Goal: Complete application form

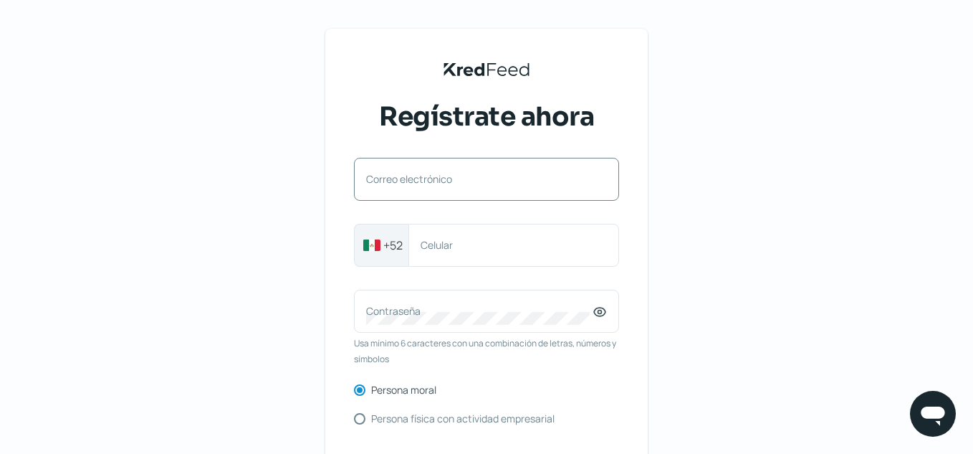
click at [475, 171] on div "Correo electrónico" at bounding box center [486, 179] width 265 height 43
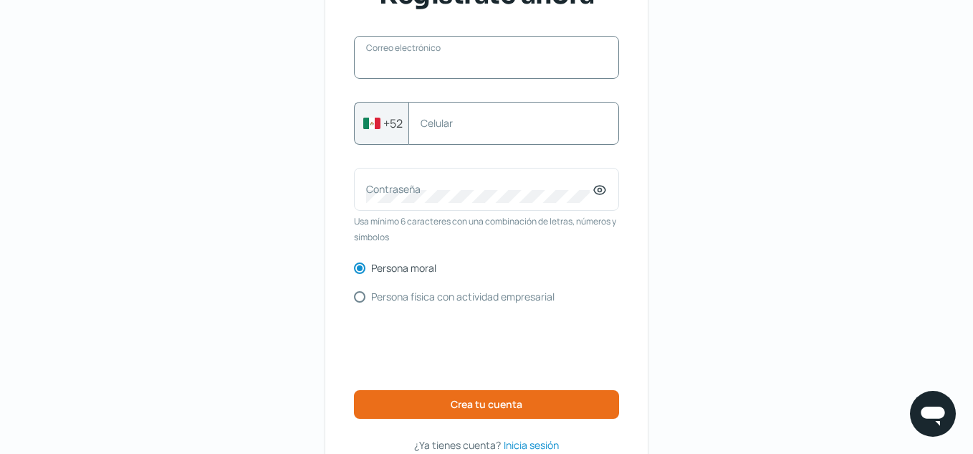
scroll to position [143, 0]
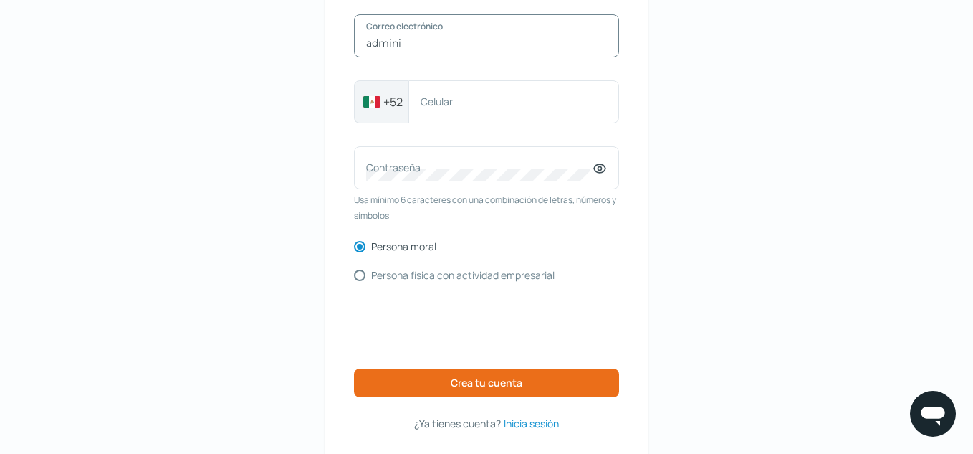
type input "[EMAIL_ADDRESS][DOMAIN_NAME]"
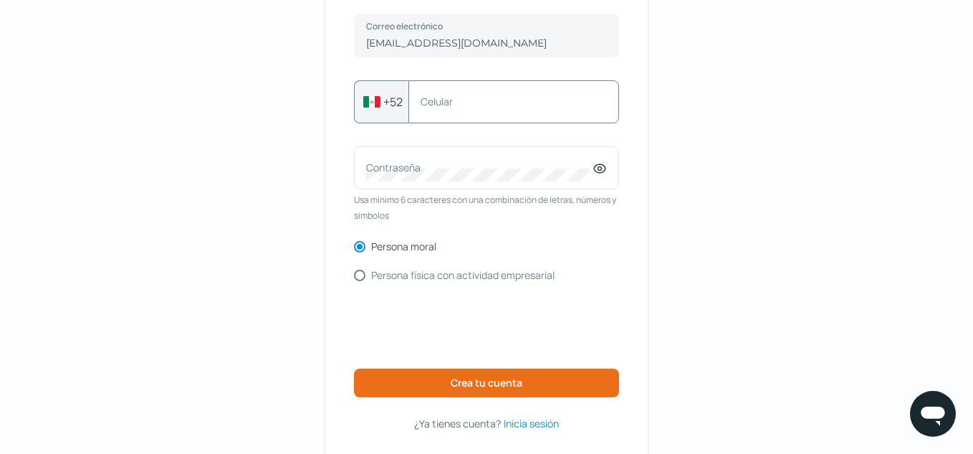
click at [522, 107] on label "Celular" at bounding box center [507, 102] width 172 height 14
click at [522, 107] on input "Celular" at bounding box center [514, 101] width 186 height 13
type input "6621722280"
click at [473, 173] on label "Contraseña" at bounding box center [479, 168] width 226 height 14
click at [602, 165] on icon at bounding box center [599, 169] width 11 height 9
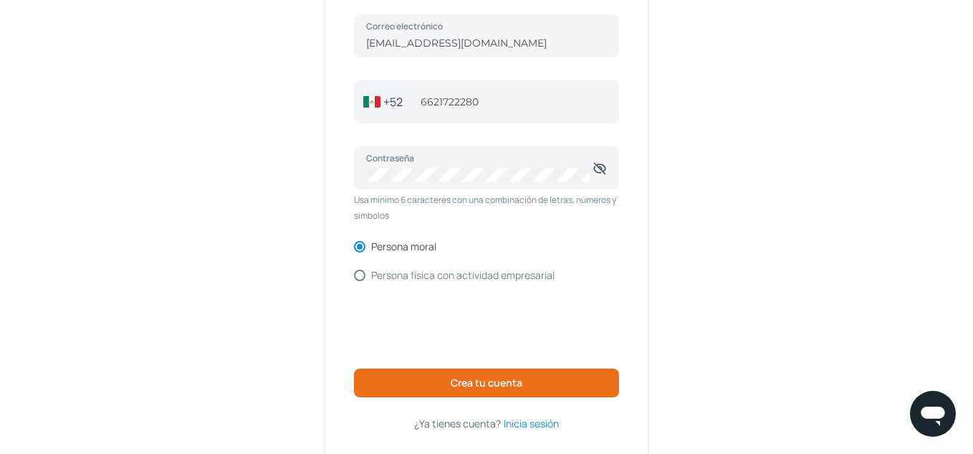
click at [752, 233] on div "KredFeed's Black Logo Regístrate ahora [EMAIL_ADDRESS][DOMAIN_NAME] Correo elec…" at bounding box center [486, 186] width 973 height 659
click at [750, 217] on div "KredFeed's Black Logo Regístrate ahora [EMAIL_ADDRESS][DOMAIN_NAME] Correo elec…" at bounding box center [486, 186] width 973 height 659
click at [590, 181] on div at bounding box center [590, 181] width 0 height 0
click at [432, 384] on button "Crea tu cuenta" at bounding box center [486, 382] width 265 height 29
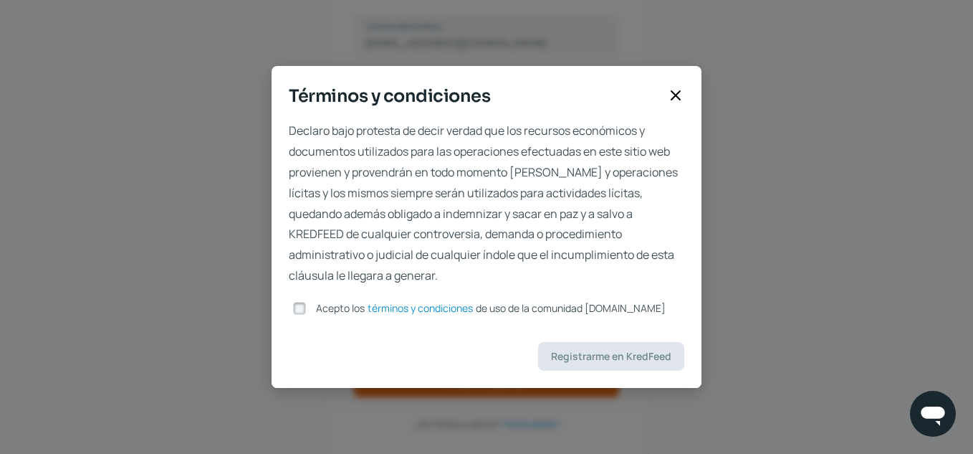
click at [302, 308] on input "Acepto los términos y condiciones de uso de la comunidad [DOMAIN_NAME]" at bounding box center [299, 308] width 13 height 13
checkbox input "true"
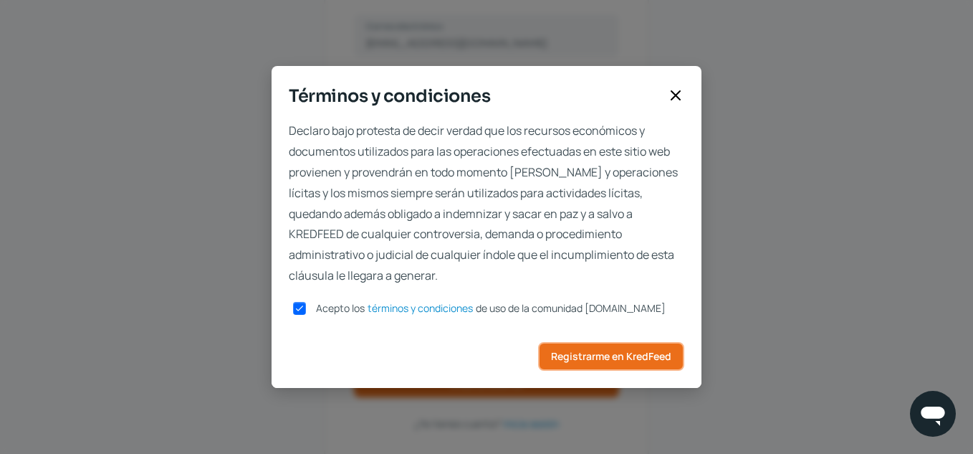
click at [654, 362] on button "Registrarme en KredFeed" at bounding box center [611, 356] width 146 height 29
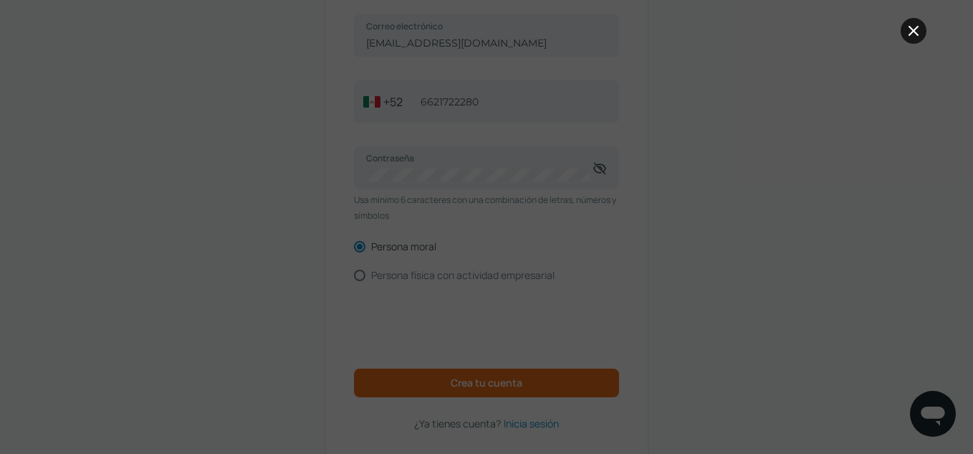
click at [917, 23] on icon at bounding box center [913, 30] width 17 height 17
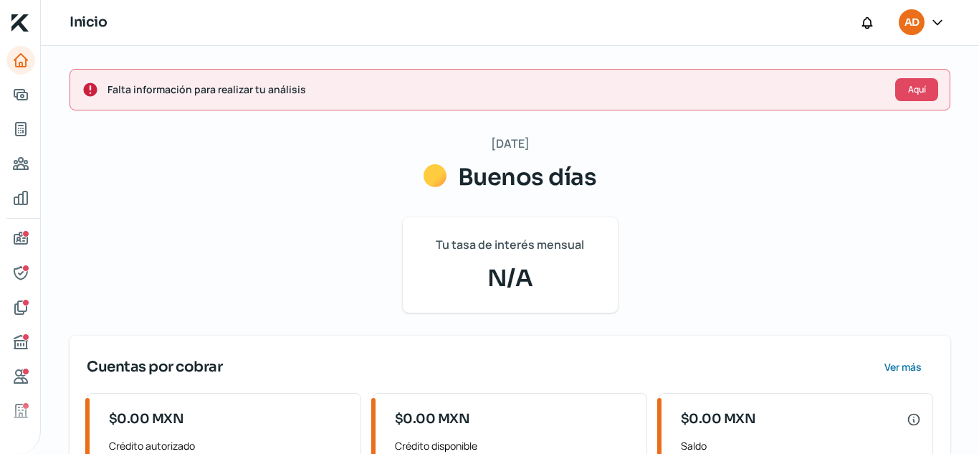
drag, startPoint x: 935, startPoint y: 1, endPoint x: 641, endPoint y: 29, distance: 295.2
click at [636, 32] on div "Inicio AD" at bounding box center [510, 23] width 938 height 46
click at [534, 40] on div "Inicio AD" at bounding box center [510, 23] width 938 height 46
click at [911, 97] on button "Aquí" at bounding box center [916, 89] width 43 height 23
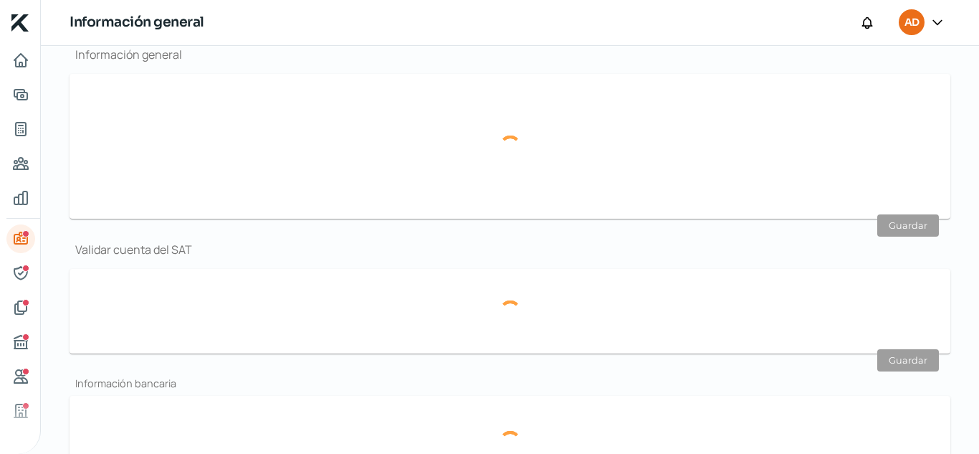
type input "[EMAIL_ADDRESS][DOMAIN_NAME]"
type input "66 - 2172 - 2280"
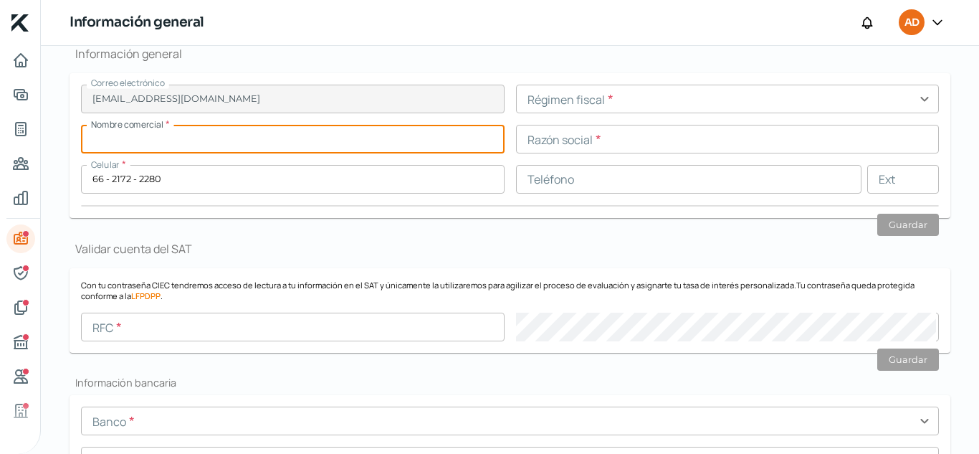
click at [305, 133] on input "text" at bounding box center [293, 139] width 424 height 29
type input "TINC"
click at [685, 96] on input "text" at bounding box center [728, 99] width 424 height 29
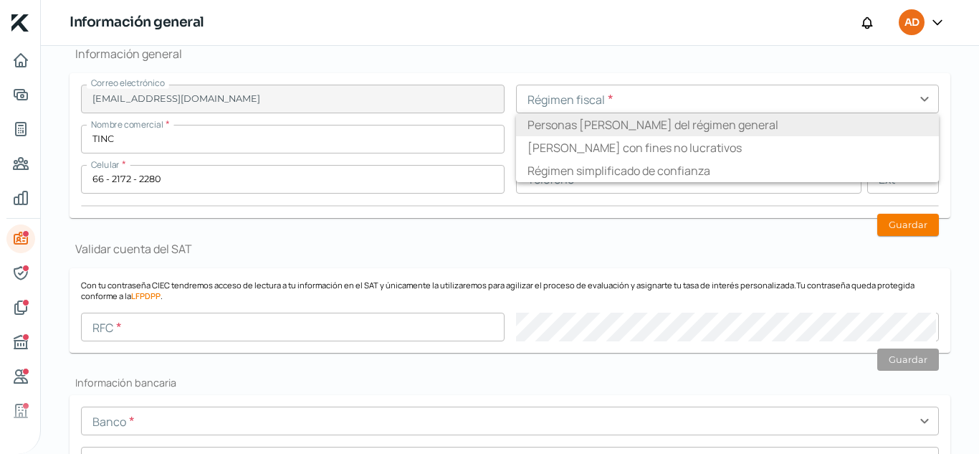
click at [702, 128] on li "Personas [PERSON_NAME] del régimen general" at bounding box center [728, 124] width 424 height 23
type input "Personas [PERSON_NAME] del régimen general"
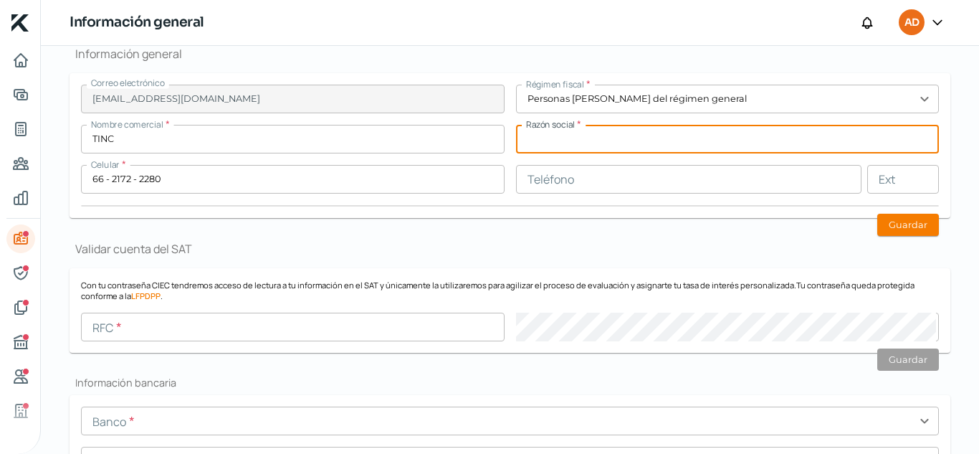
click at [698, 143] on input "text" at bounding box center [728, 139] width 424 height 29
type input "TECNOLOGIA EN INGENIERIA CLINICA"
click at [510, 208] on form "Correo electrónico [EMAIL_ADDRESS][DOMAIN_NAME] Régimen fiscal * Personas [PERS…" at bounding box center [510, 145] width 881 height 145
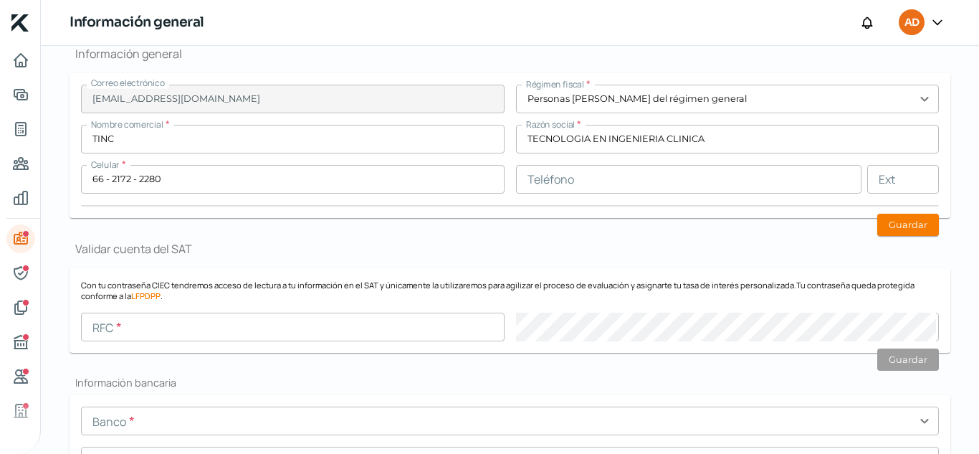
click at [558, 176] on input "text" at bounding box center [689, 179] width 346 height 29
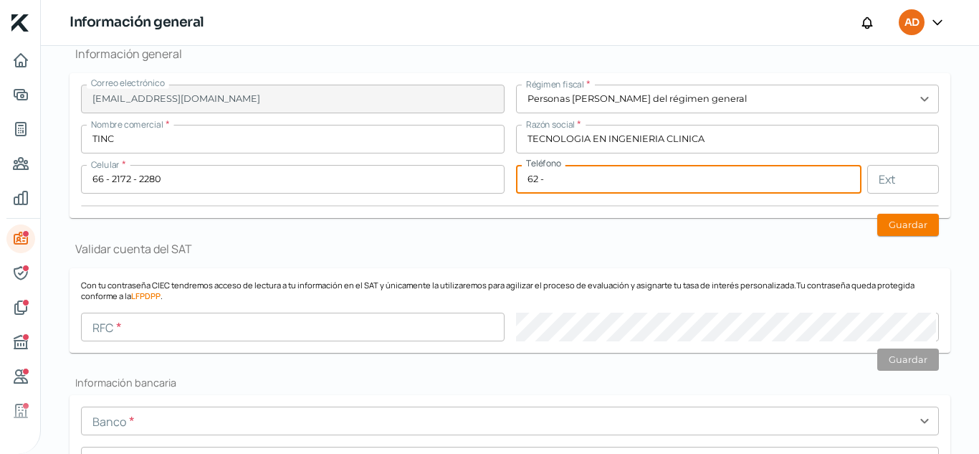
type input "6"
type input "66 - 2227 - 9238"
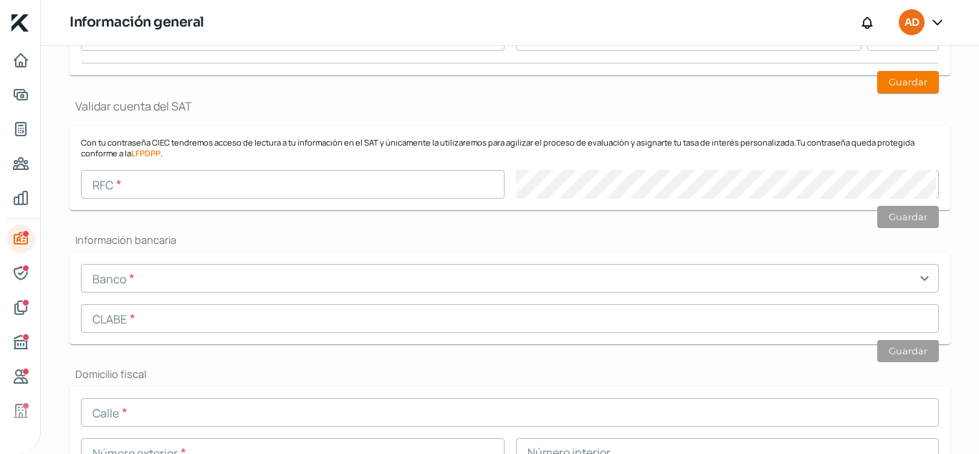
scroll to position [315, 0]
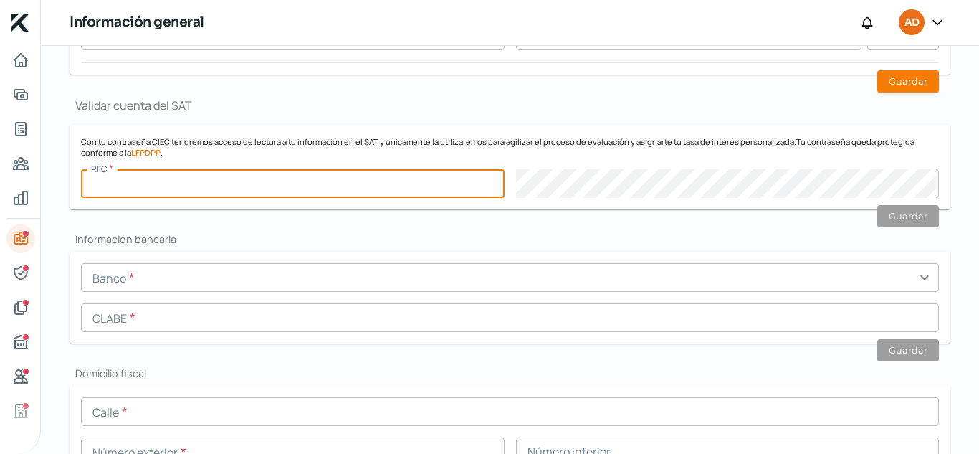
click at [277, 186] on input "text" at bounding box center [293, 183] width 424 height 29
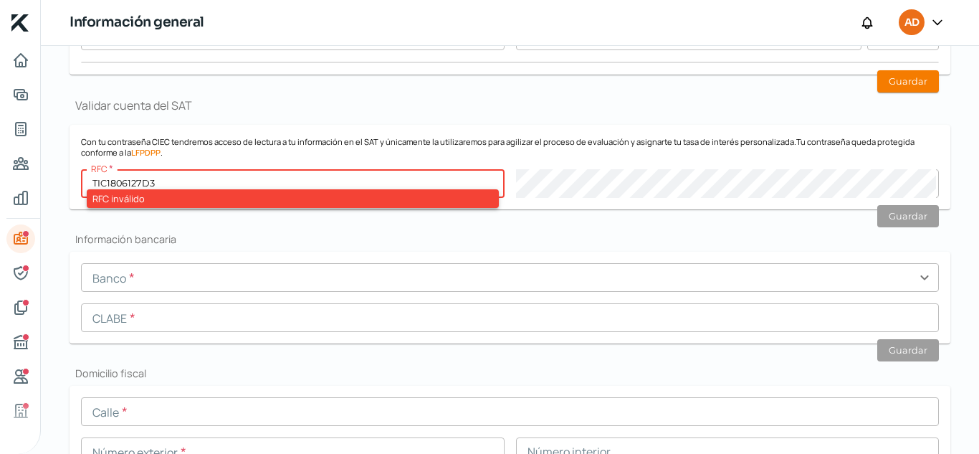
type input "TIC1806127D3"
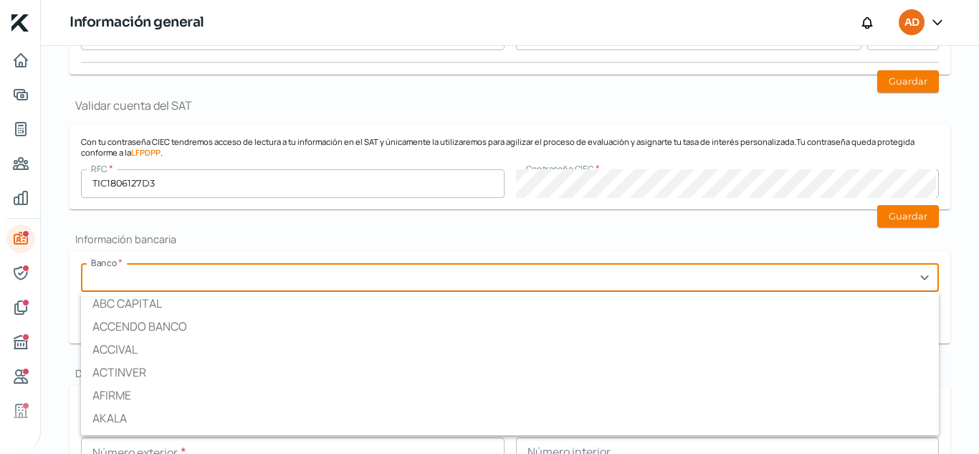
click at [285, 272] on input "text" at bounding box center [510, 277] width 858 height 29
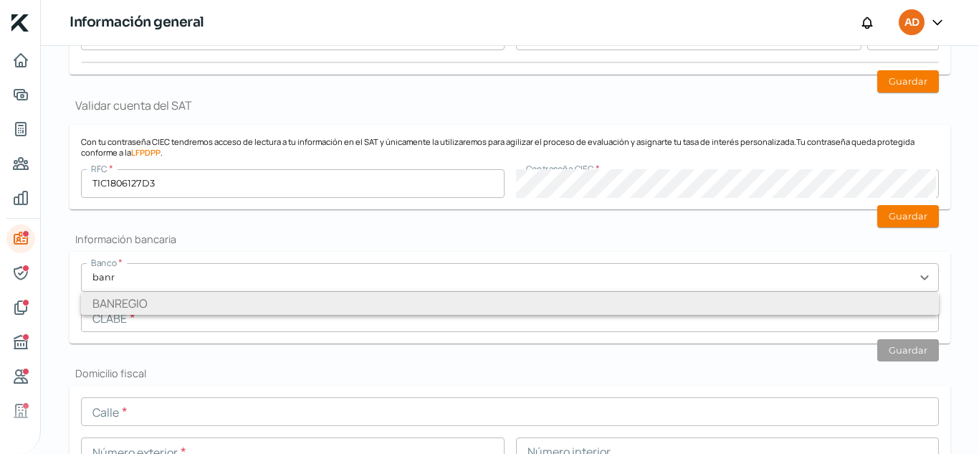
click at [242, 307] on li "BANREGIO" at bounding box center [510, 303] width 858 height 23
type input "BANREGIO"
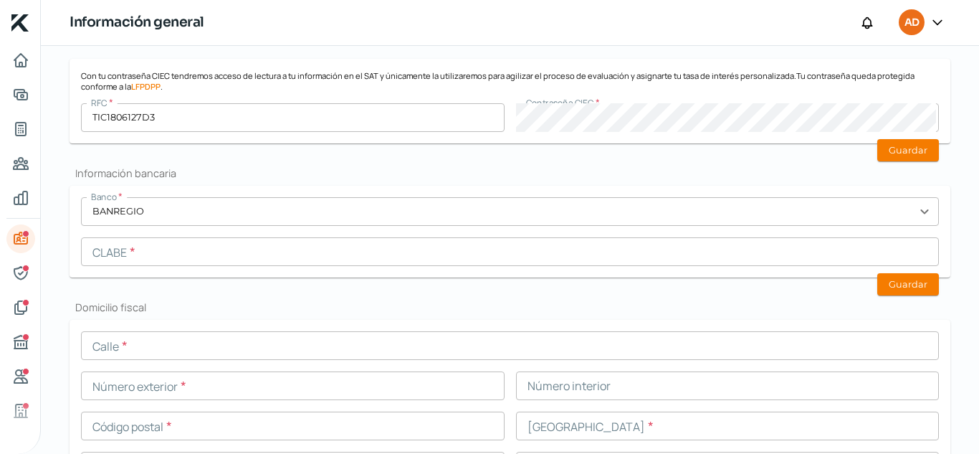
scroll to position [458, 0]
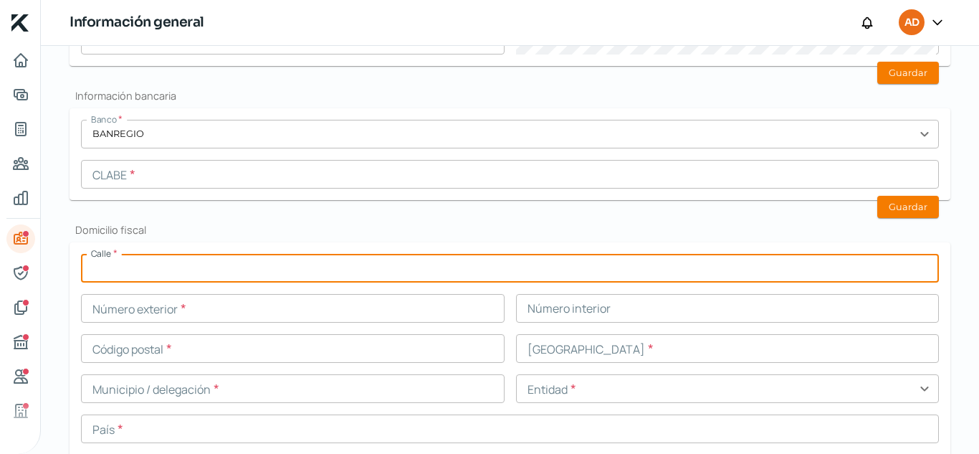
click at [254, 267] on input "text" at bounding box center [510, 268] width 858 height 29
type input "kabah"
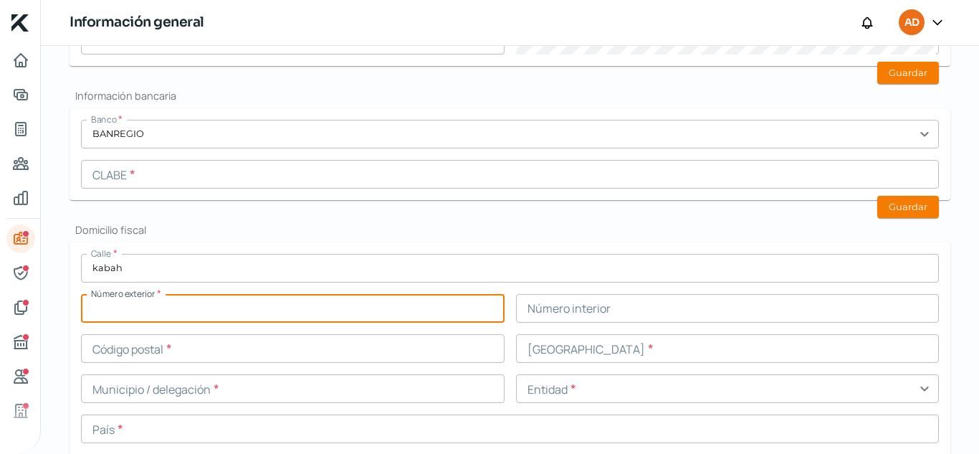
click at [237, 308] on input "text" at bounding box center [293, 308] width 424 height 29
type input "1592"
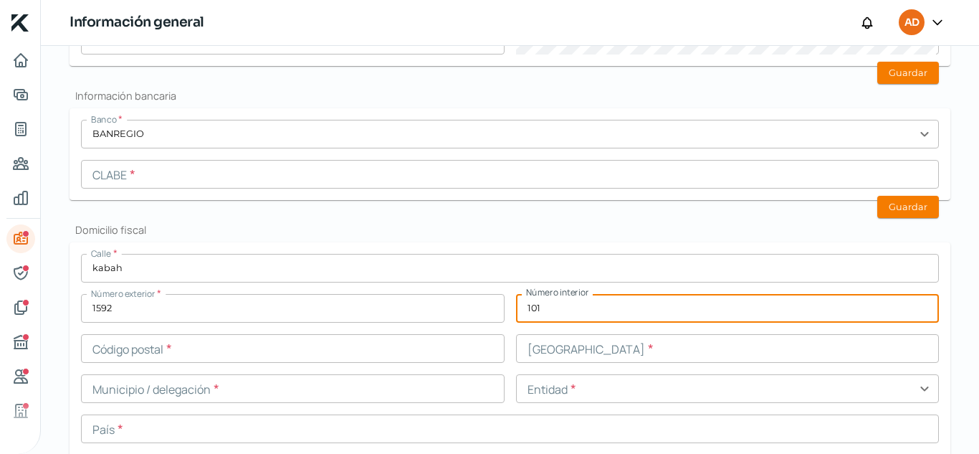
type input "101"
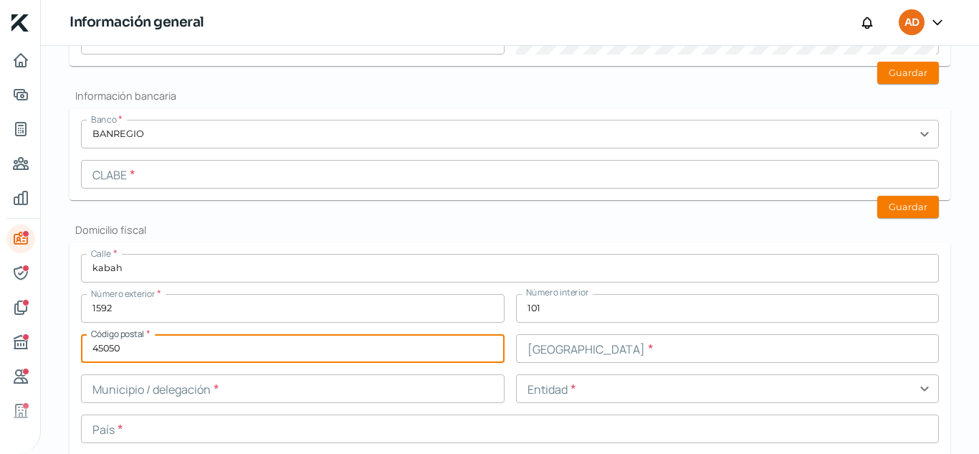
type input "45050"
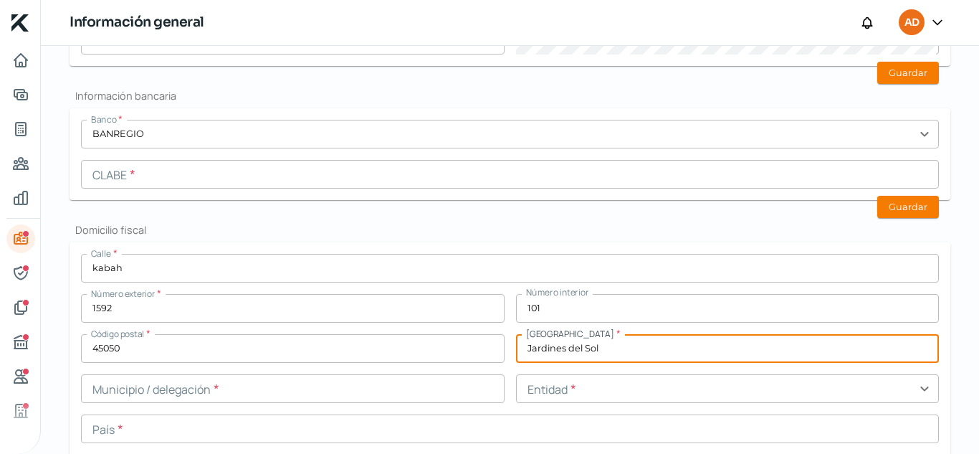
type input "Jardines del Sol"
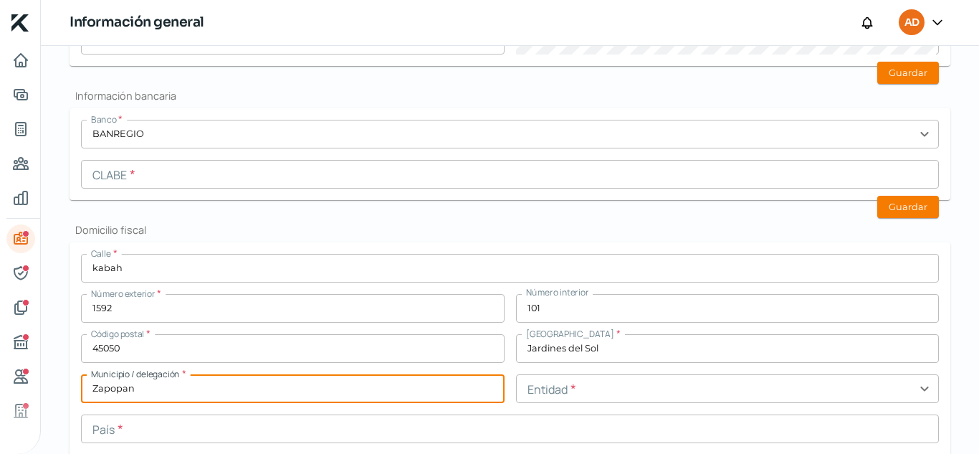
type input "Zapopan"
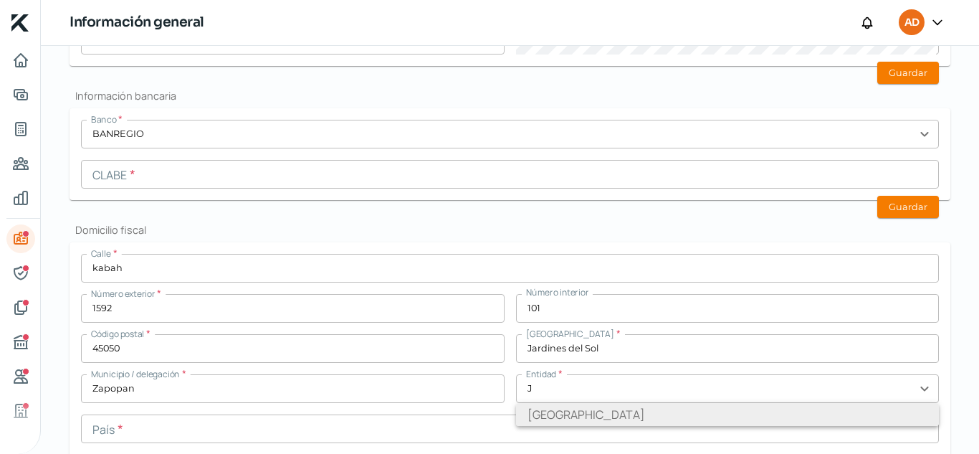
drag, startPoint x: 539, startPoint y: 411, endPoint x: 511, endPoint y: 421, distance: 29.7
click at [538, 410] on li "[GEOGRAPHIC_DATA]" at bounding box center [728, 414] width 424 height 23
type input "[GEOGRAPHIC_DATA]"
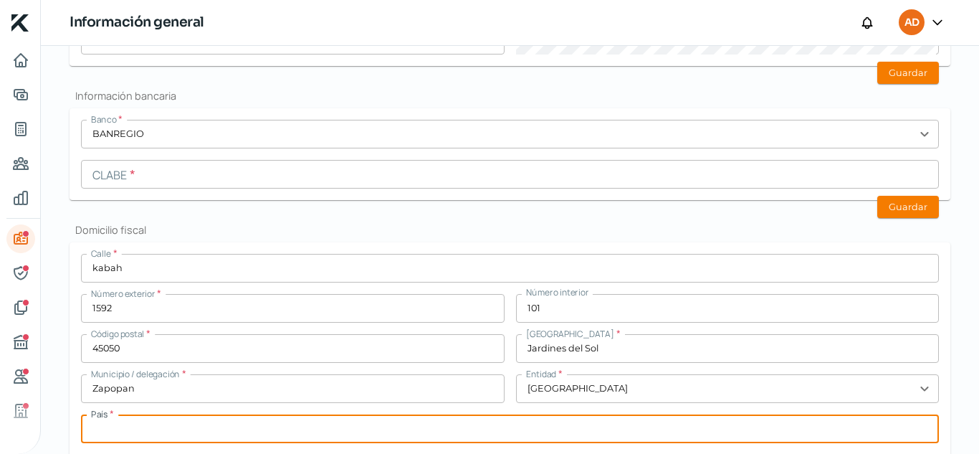
click at [424, 429] on input "text" at bounding box center [510, 428] width 858 height 29
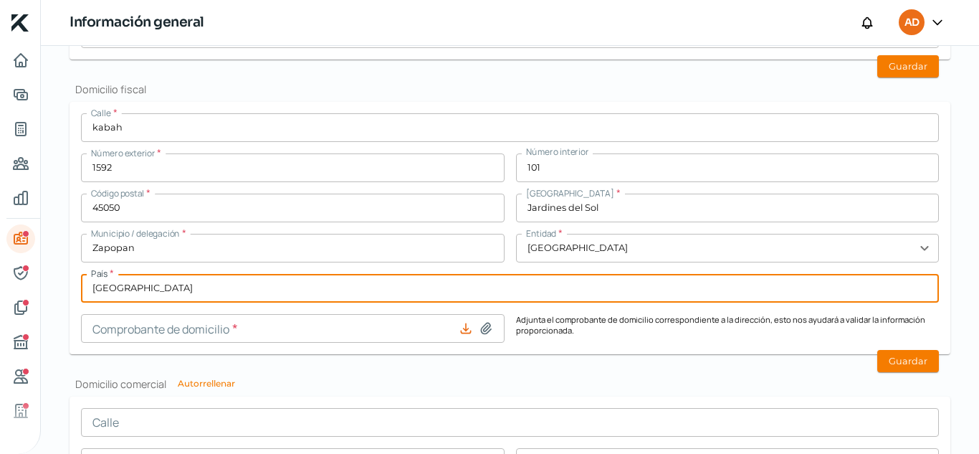
scroll to position [673, 0]
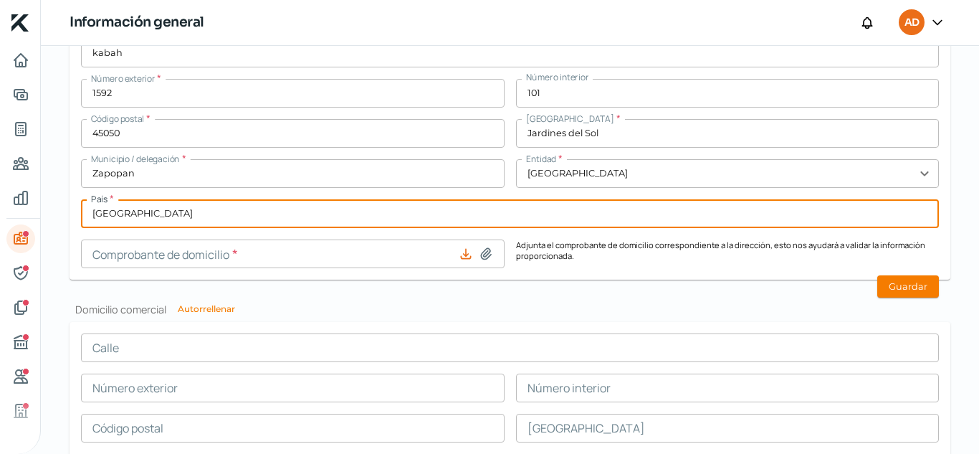
type input "[GEOGRAPHIC_DATA]"
click at [307, 252] on input at bounding box center [293, 253] width 424 height 29
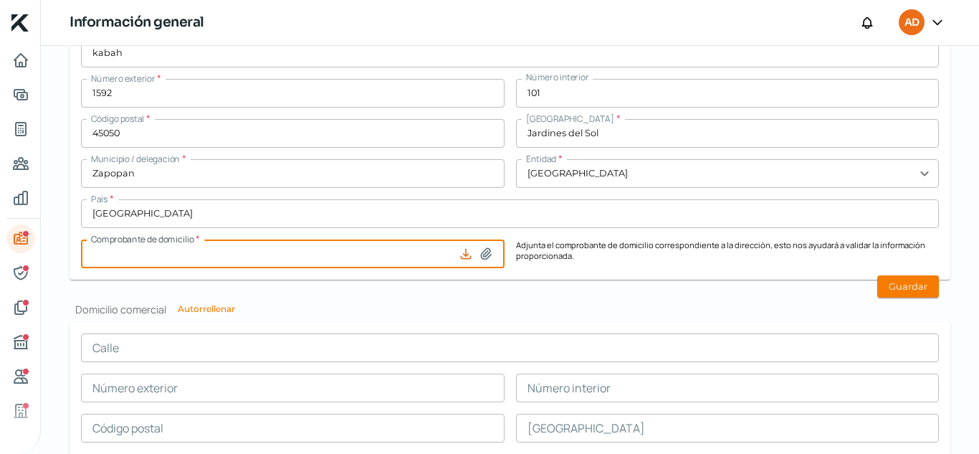
click at [386, 303] on h2 "Domicilio comercial Autorrellenar" at bounding box center [510, 309] width 881 height 14
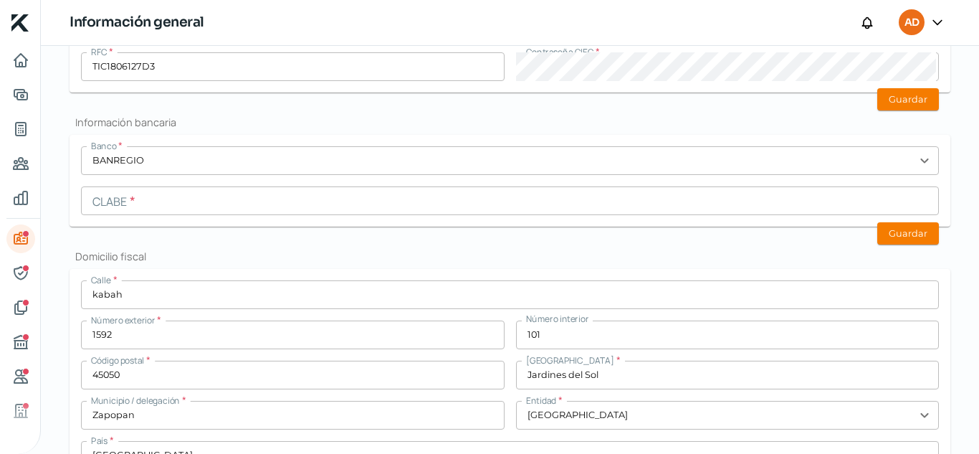
scroll to position [442, 0]
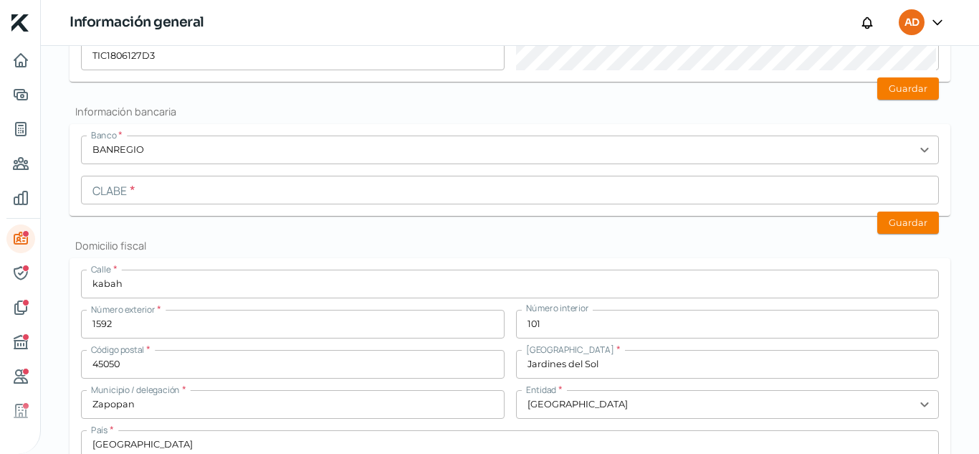
click at [332, 188] on input "text" at bounding box center [510, 190] width 858 height 29
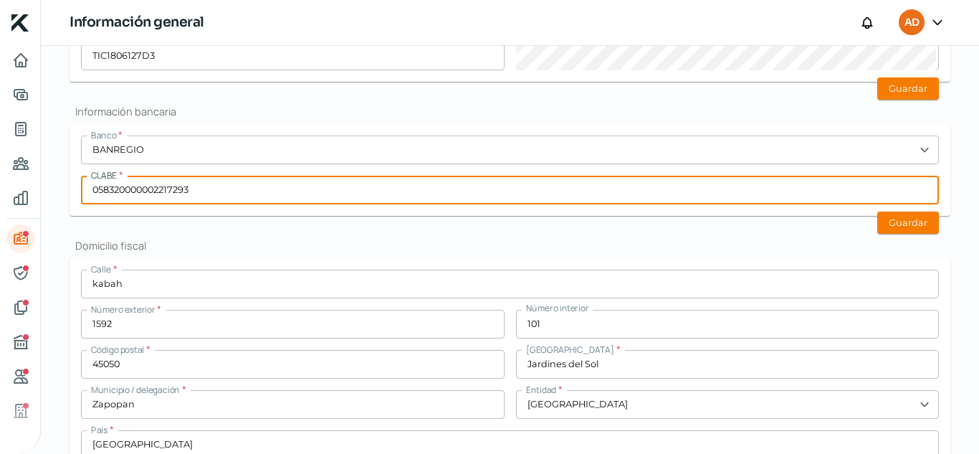
type input "058320000002217293"
click at [887, 235] on div "Información general Correo electrónico [EMAIL_ADDRESS][DOMAIN_NAME] Régimen fis…" at bounding box center [510, 342] width 881 height 1180
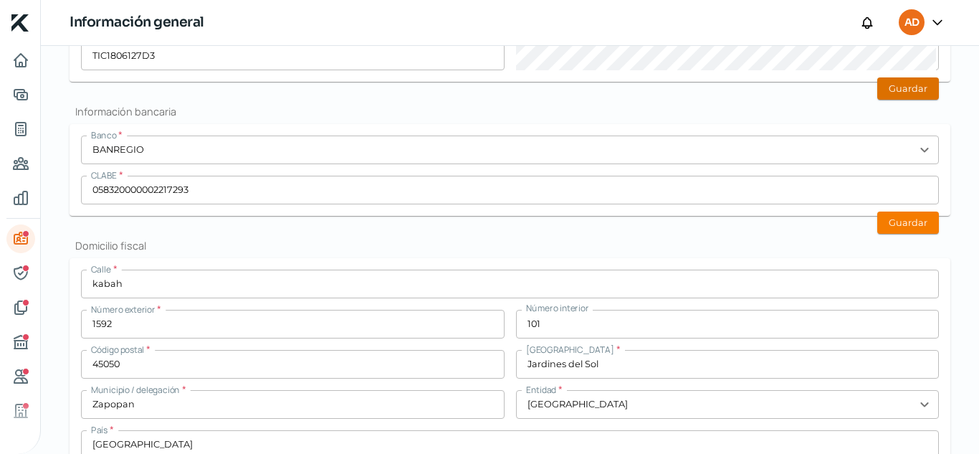
click at [889, 95] on button "Guardar" at bounding box center [908, 88] width 62 height 22
click at [912, 233] on button "Guardar" at bounding box center [908, 222] width 62 height 22
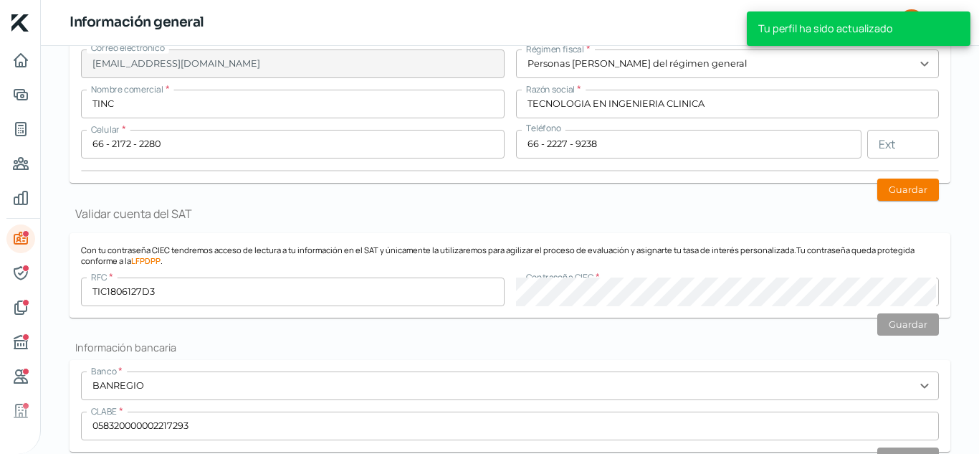
scroll to position [84, 0]
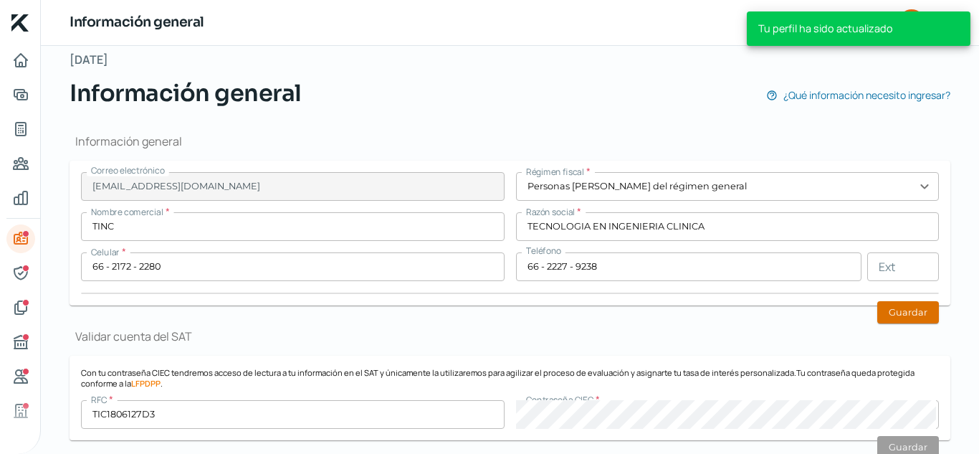
click at [889, 310] on button "Guardar" at bounding box center [908, 312] width 62 height 22
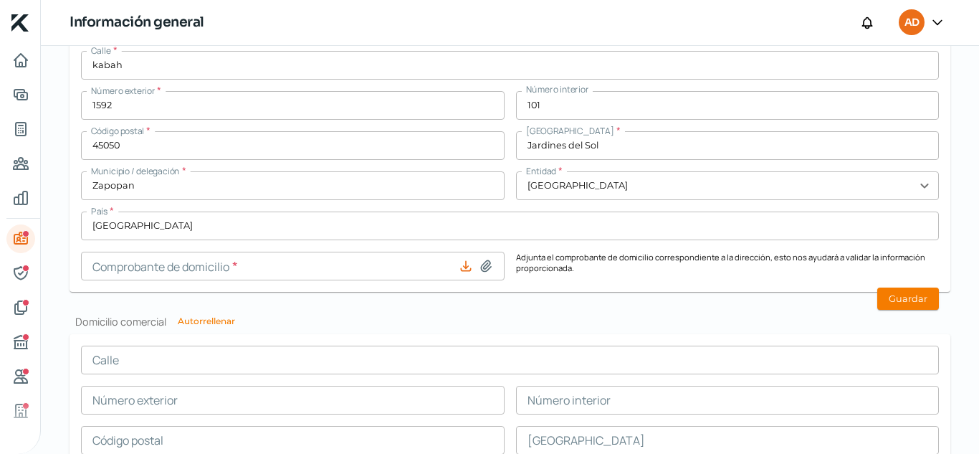
scroll to position [657, 0]
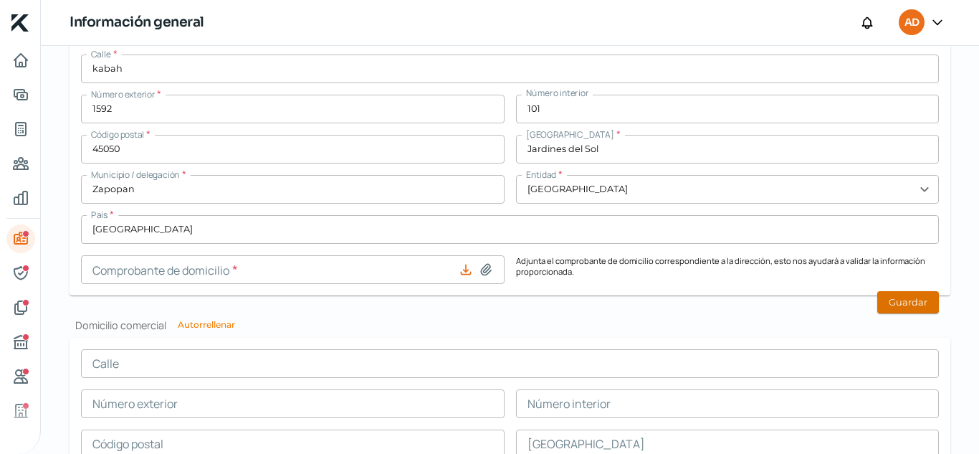
click at [904, 302] on button "Guardar" at bounding box center [908, 302] width 62 height 22
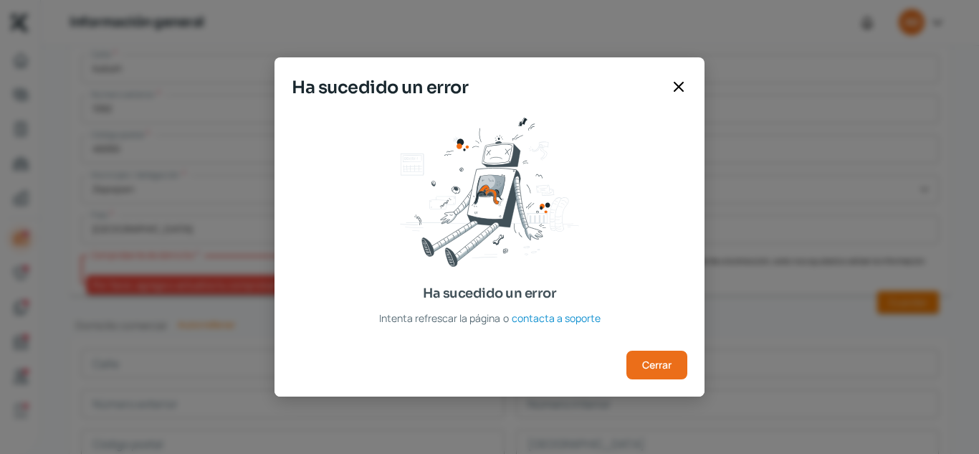
click at [676, 85] on icon at bounding box center [678, 86] width 9 height 9
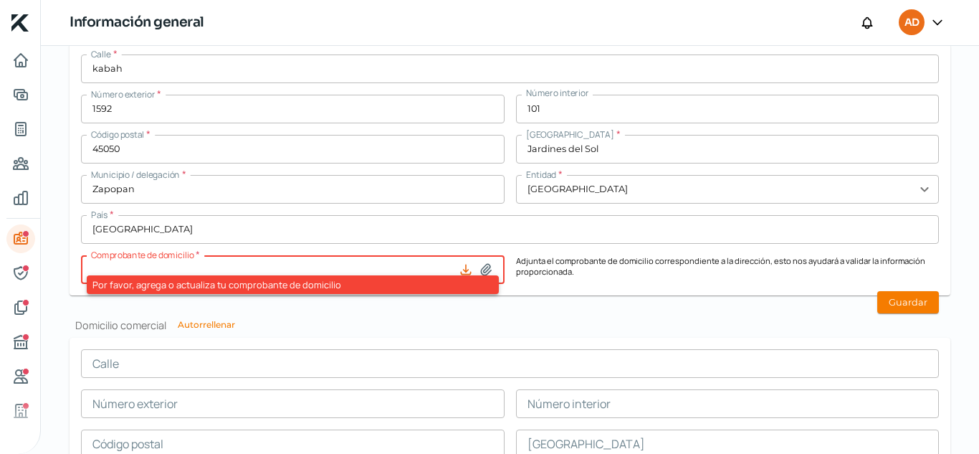
click at [481, 268] on icon at bounding box center [486, 269] width 10 height 11
type input "C:\fakepath\[PERSON_NAME][DATE].pdf"
type input "[PERSON_NAME][DATE].pdf"
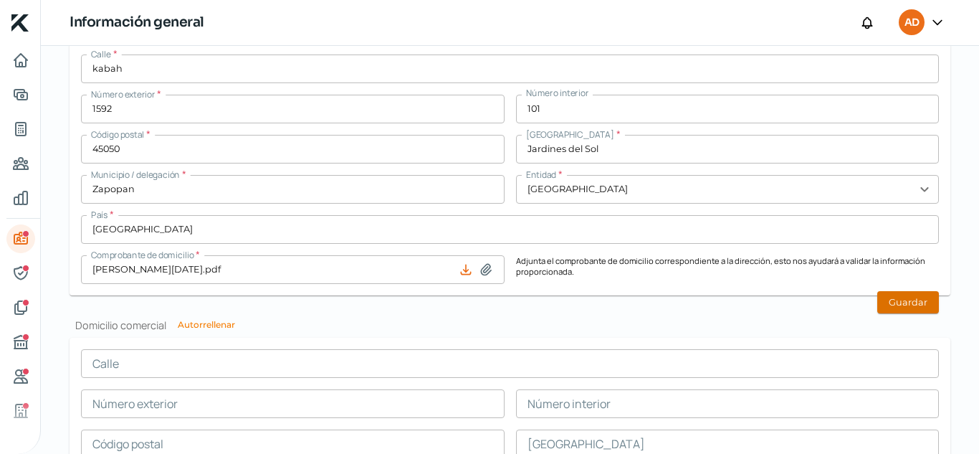
click at [884, 310] on button "Guardar" at bounding box center [908, 302] width 62 height 22
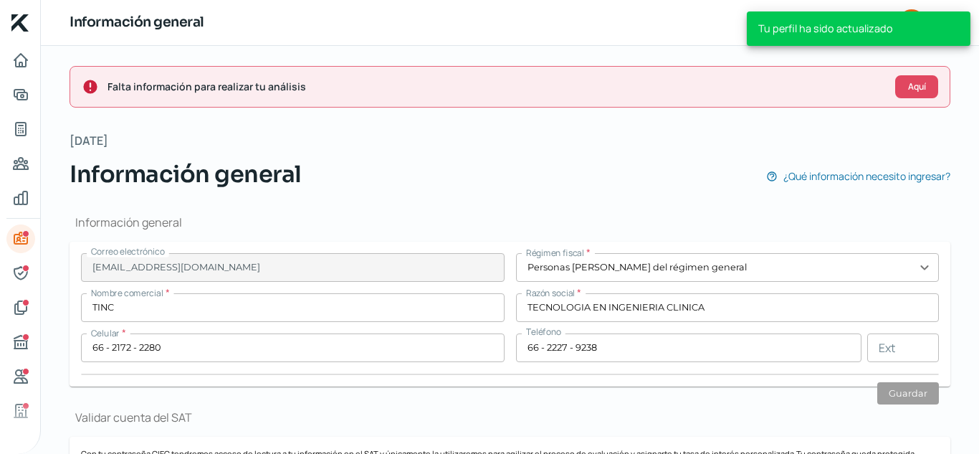
scroll to position [0, 0]
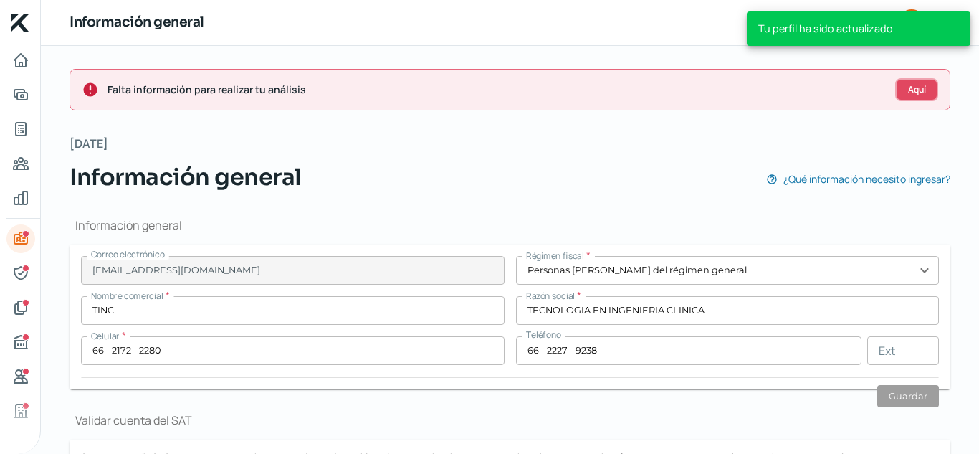
click at [901, 92] on button "Aquí" at bounding box center [916, 89] width 43 height 23
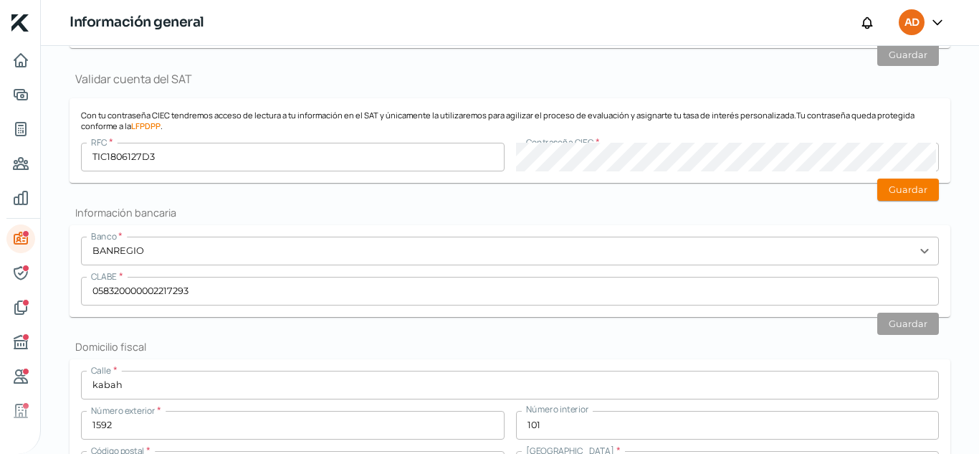
scroll to position [366, 0]
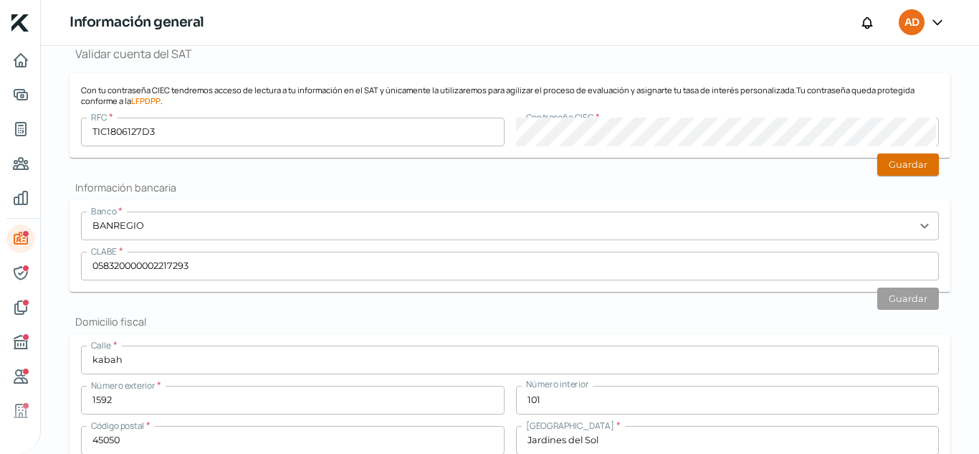
click at [891, 171] on button "Guardar" at bounding box center [908, 164] width 62 height 22
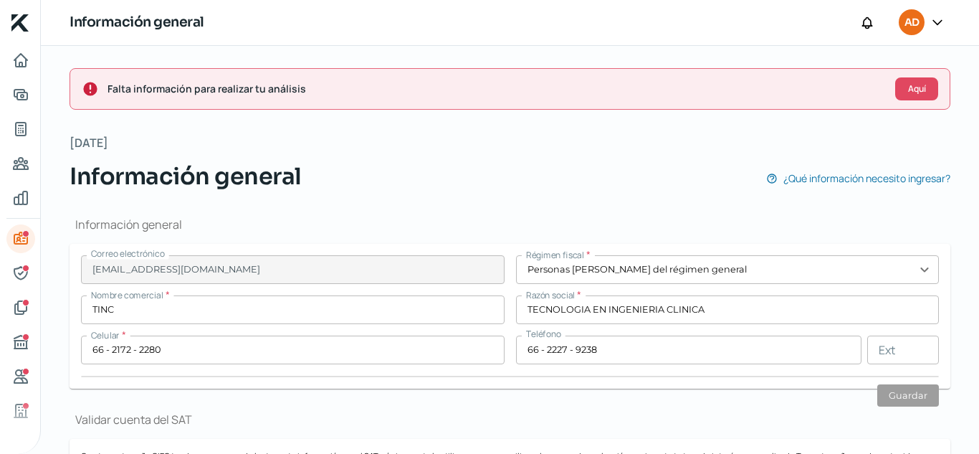
scroll to position [0, 0]
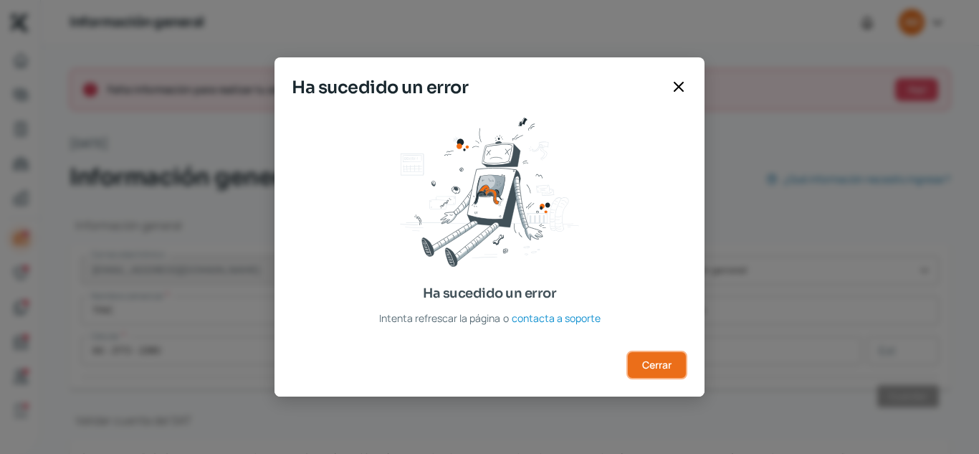
click at [653, 370] on span "Cerrar" at bounding box center [656, 365] width 29 height 10
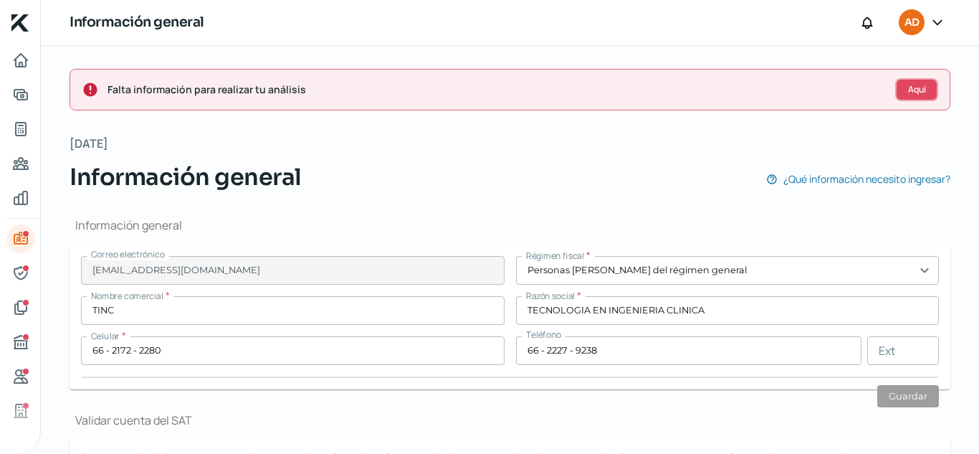
click at [909, 94] on span "Aquí" at bounding box center [917, 89] width 18 height 9
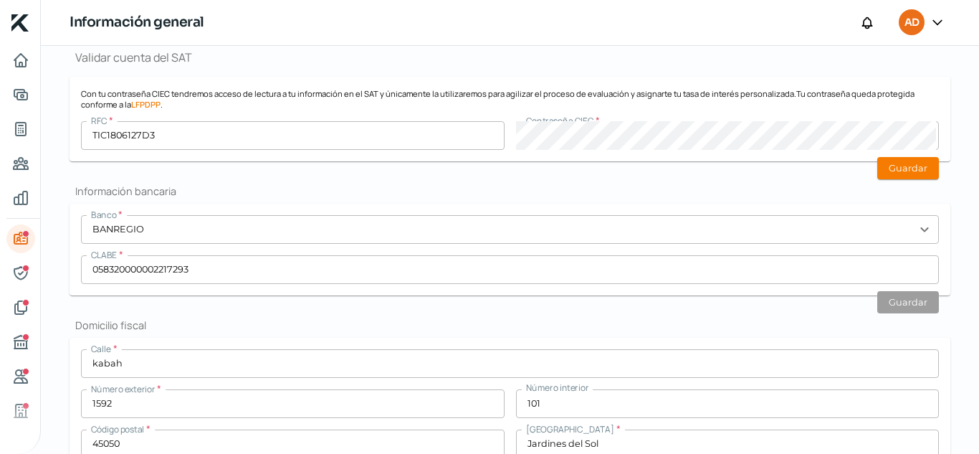
scroll to position [366, 0]
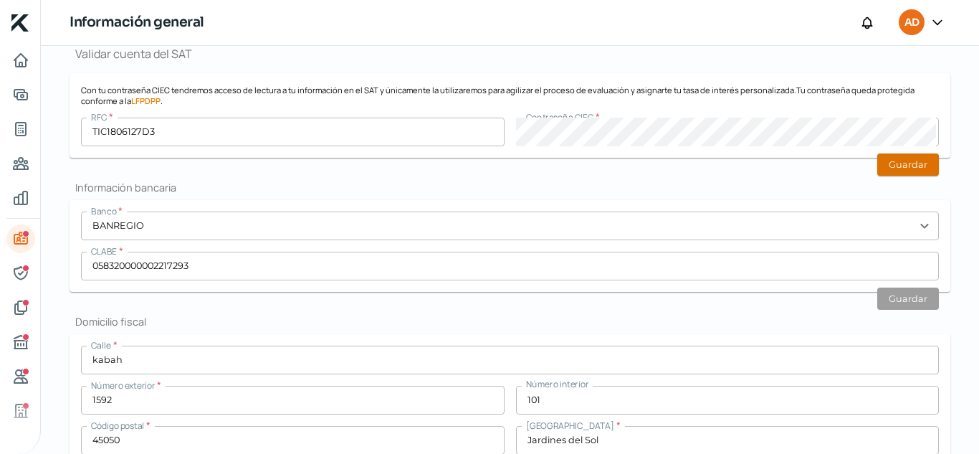
click at [922, 162] on button "Guardar" at bounding box center [908, 164] width 62 height 22
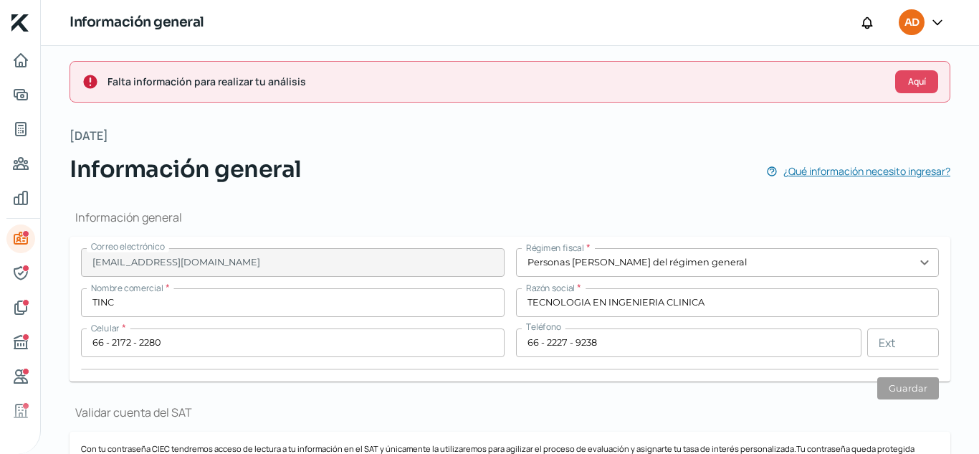
scroll to position [0, 0]
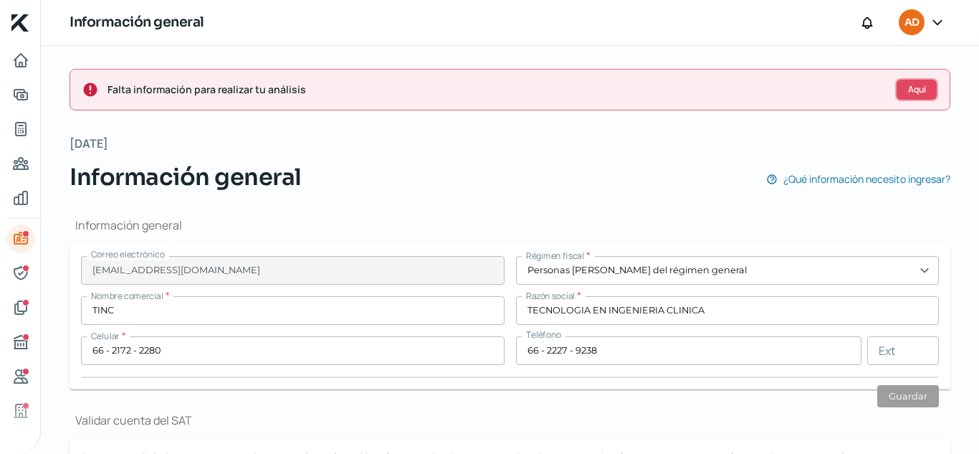
click at [900, 89] on button "Aquí" at bounding box center [916, 89] width 43 height 23
click at [532, 144] on div "[DATE] Información general ¿Qué información necesito ingresar?" at bounding box center [510, 163] width 881 height 61
click at [366, 89] on span "Falta información para realizar tu análisis" at bounding box center [495, 89] width 776 height 18
click at [911, 85] on span "Aquí" at bounding box center [917, 89] width 18 height 9
drag, startPoint x: 426, startPoint y: 132, endPoint x: 350, endPoint y: 123, distance: 75.8
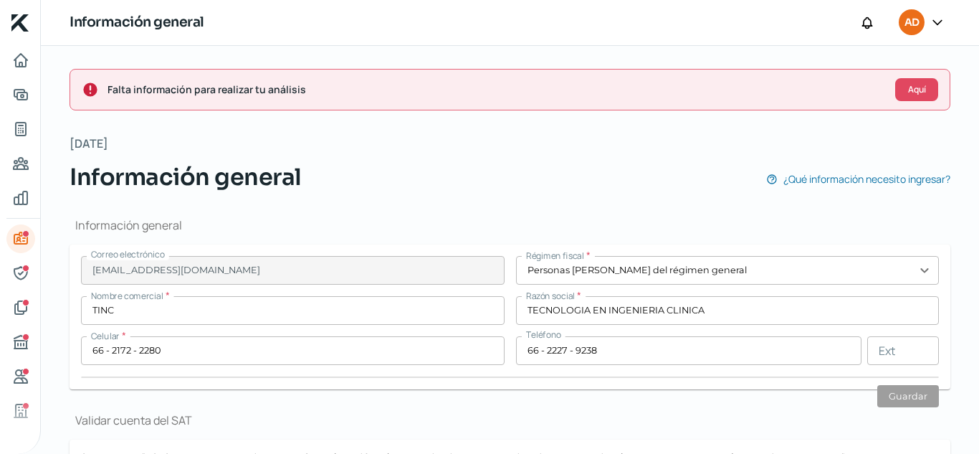
click at [166, 92] on span "Falta información para realizar tu análisis" at bounding box center [495, 89] width 776 height 18
click at [895, 85] on button "Aquí" at bounding box center [916, 89] width 43 height 23
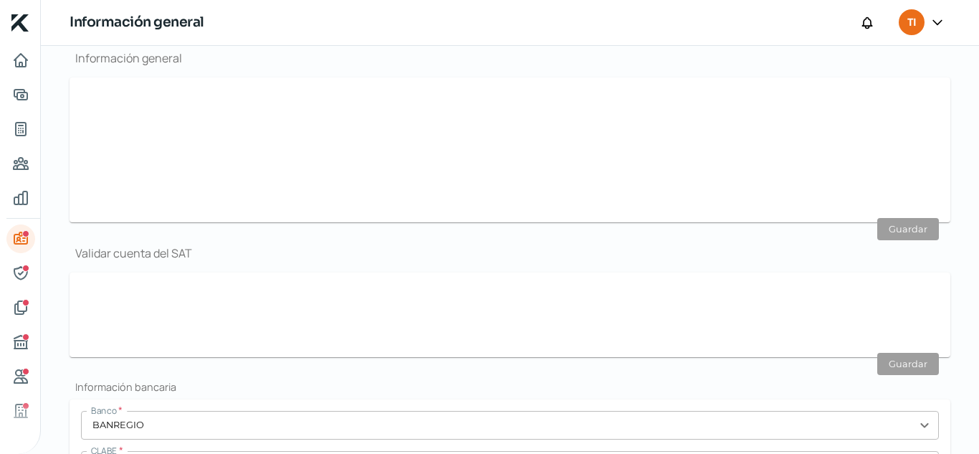
type input "[EMAIL_ADDRESS][DOMAIN_NAME]"
type input "Personas [PERSON_NAME] del régimen general"
type input "TINC"
type input "66 - 2172 - 2280"
type input "66 - 2227 - 9238"
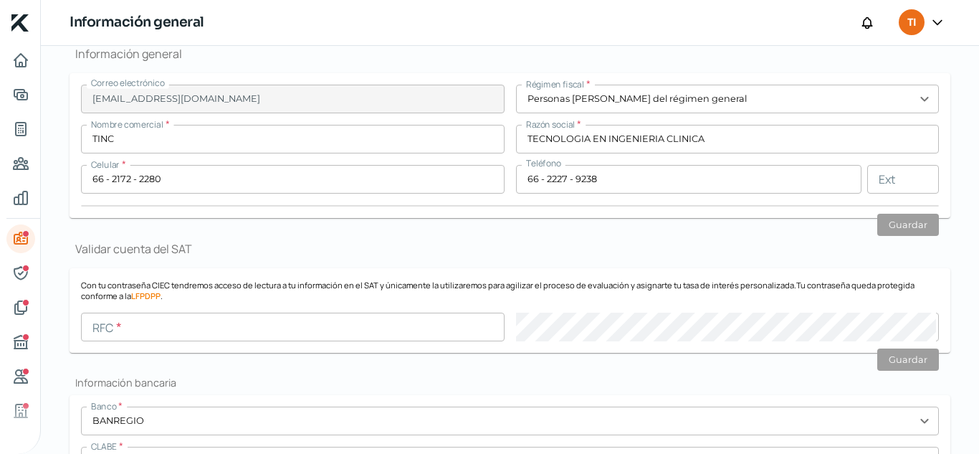
scroll to position [315, 0]
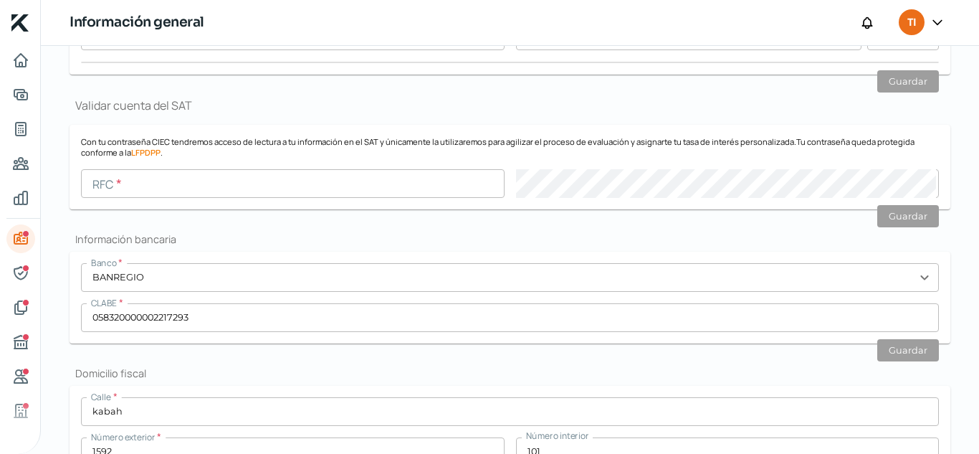
click at [243, 194] on input "text" at bounding box center [293, 183] width 424 height 29
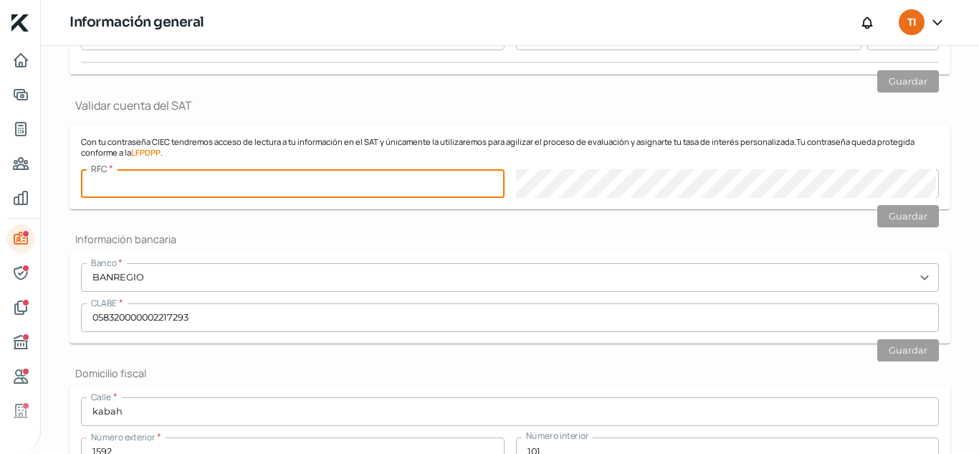
type input "TIC1806127D3"
click at [571, 199] on form "Con tu contraseña CIEC tendremos acceso de lectura a tu información en el SAT y…" at bounding box center [510, 167] width 881 height 85
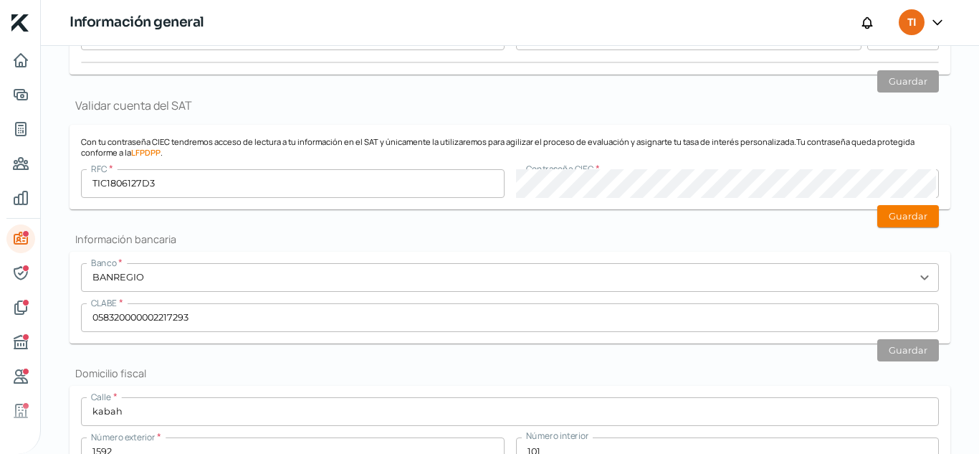
click at [775, 149] on p "Con tu contraseña CIEC tendremos acceso de lectura a tu información en el SAT y…" at bounding box center [510, 146] width 858 height 21
click at [900, 232] on h2 "Información bancaria" at bounding box center [510, 239] width 881 height 14
click at [899, 215] on button "Guardar" at bounding box center [908, 216] width 62 height 22
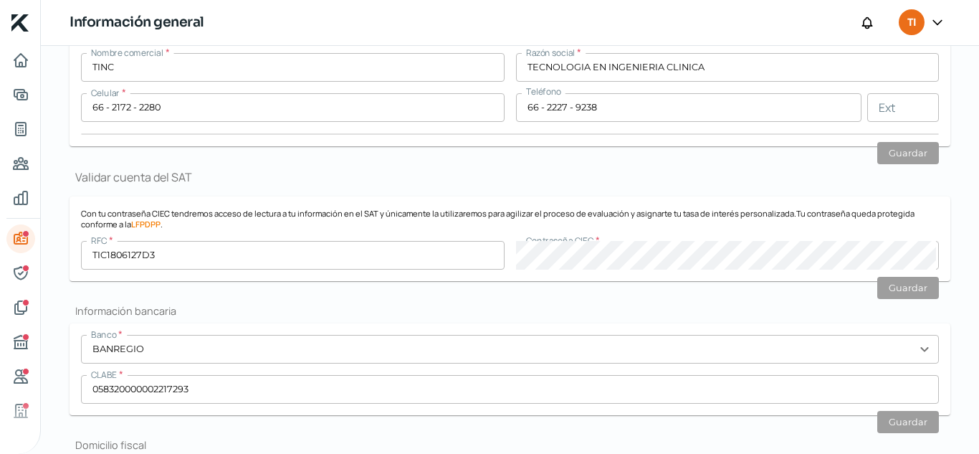
scroll to position [0, 0]
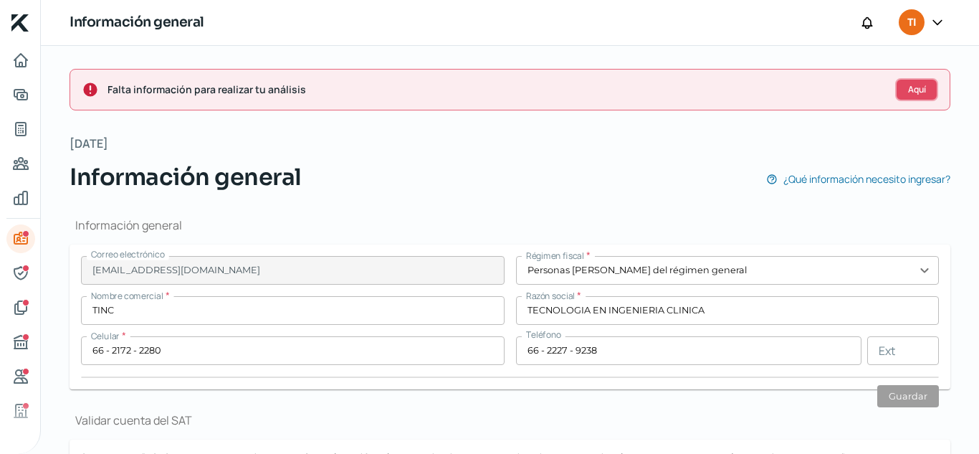
click at [895, 92] on button "Aquí" at bounding box center [916, 89] width 43 height 23
click at [920, 90] on button "Aquí" at bounding box center [916, 89] width 43 height 23
click at [910, 100] on button "Aquí" at bounding box center [916, 89] width 43 height 23
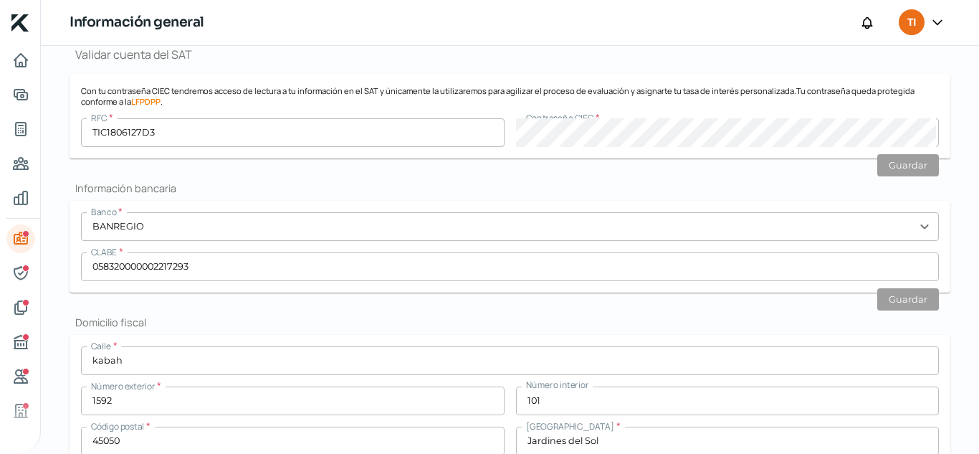
scroll to position [366, 0]
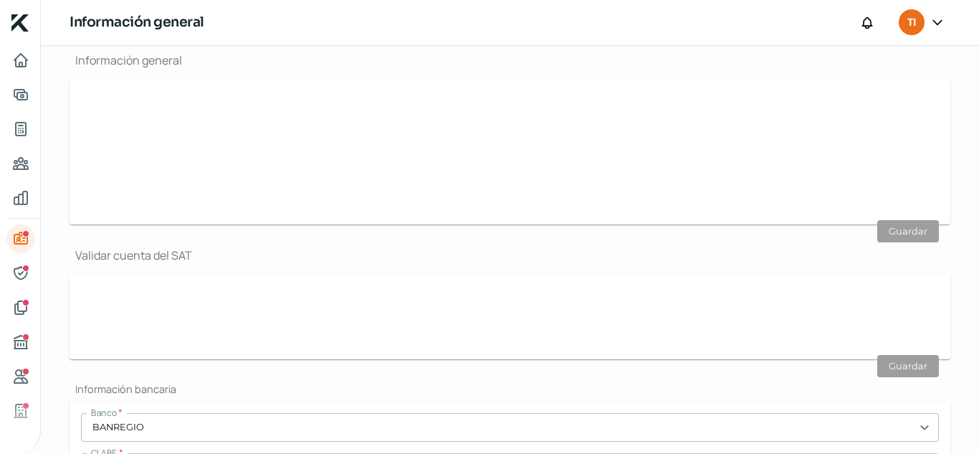
type input "[EMAIL_ADDRESS][DOMAIN_NAME]"
type input "Personas [PERSON_NAME] del régimen general"
type input "TINC"
type input "66 - 2172 - 2280"
type input "66 - 2227 - 9238"
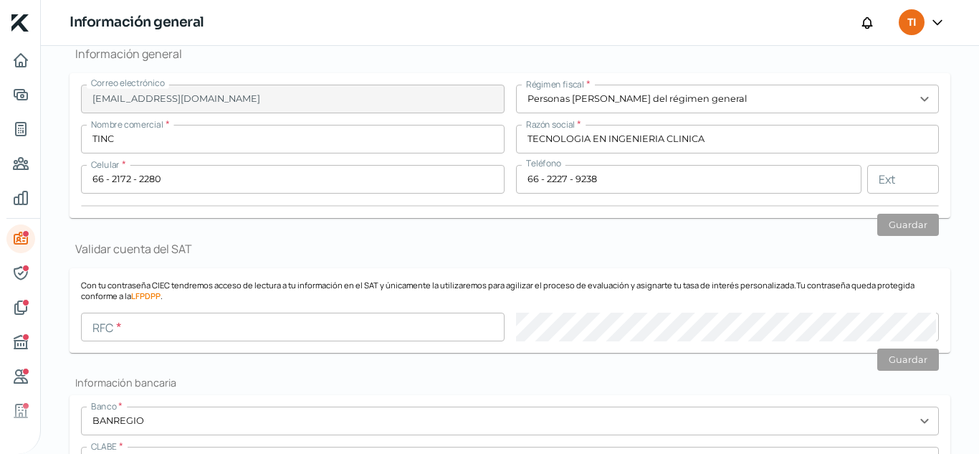
scroll to position [386, 0]
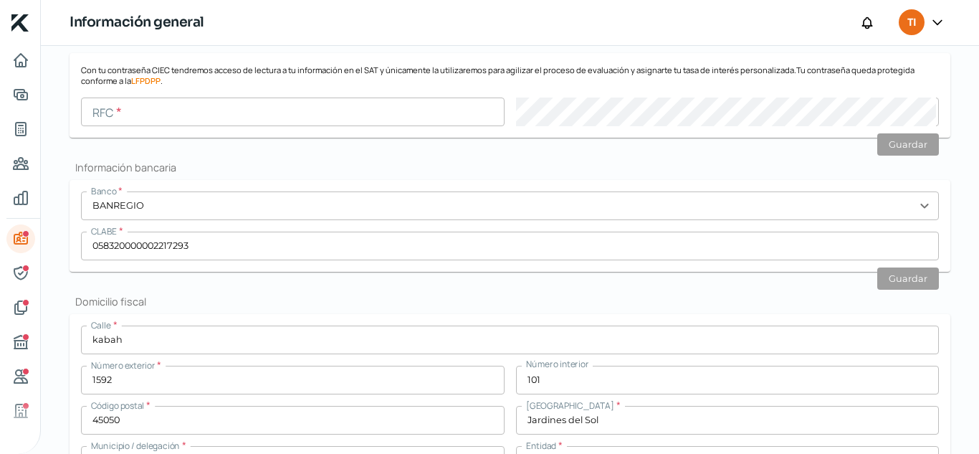
click at [385, 112] on input "text" at bounding box center [293, 111] width 424 height 29
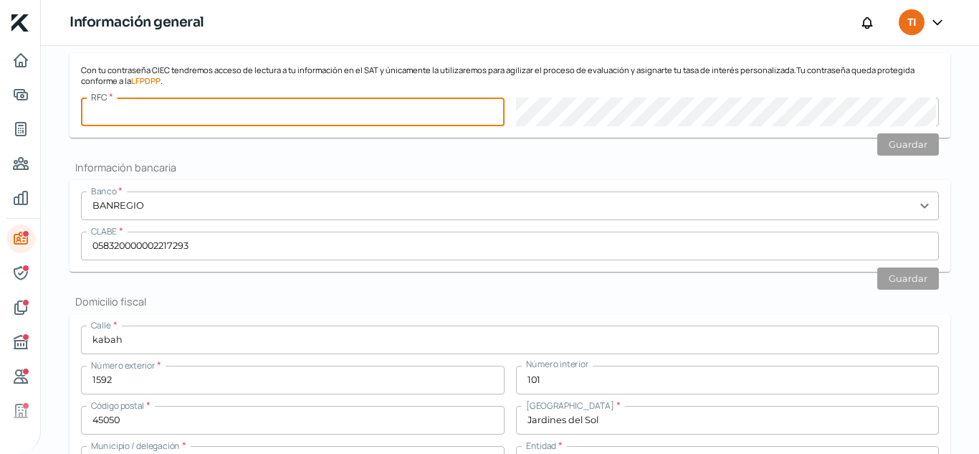
type input "TIC1806127D3"
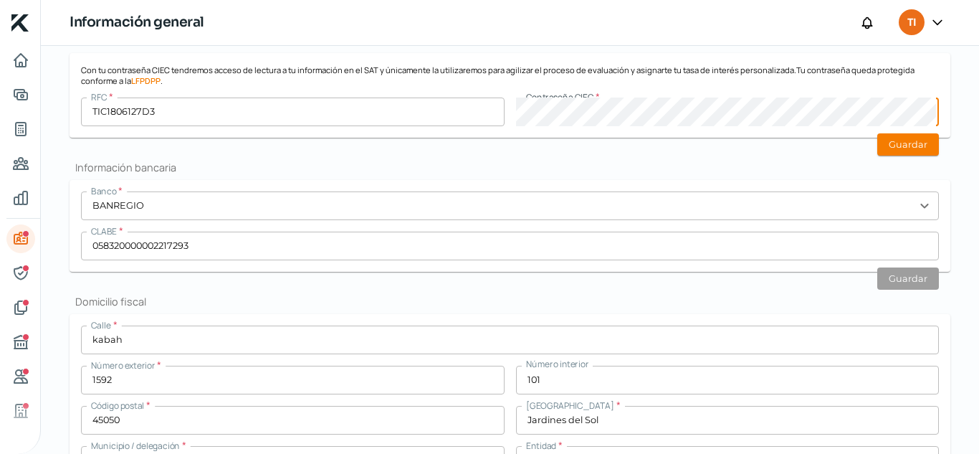
click at [411, 173] on div "Información general Correo electrónico administracion@cmmstinc.com Régimen fisc…" at bounding box center [510, 398] width 881 height 1180
click at [948, 84] on div "Falta información para realizar tu análisis Aquí Jueves, 18 de septiembre 2025 …" at bounding box center [510, 336] width 938 height 1352
click at [923, 143] on button "Guardar" at bounding box center [908, 144] width 62 height 22
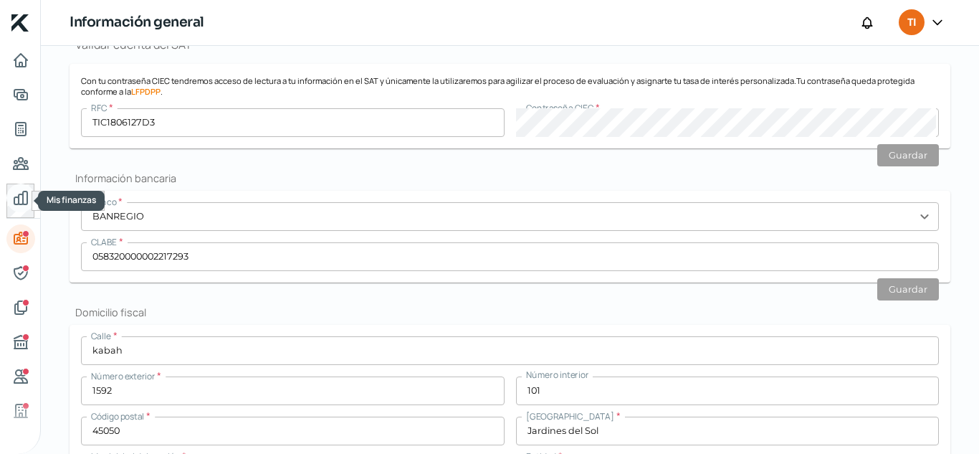
scroll to position [227, 0]
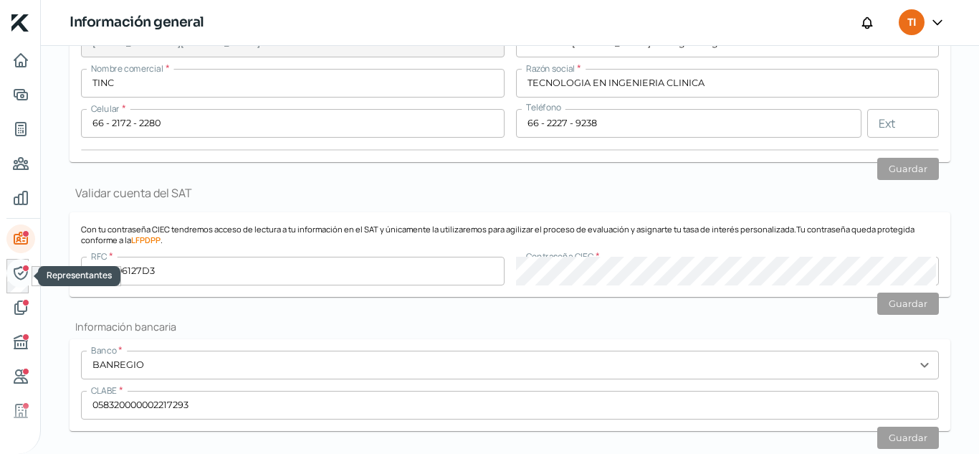
click at [15, 269] on icon "Representantes" at bounding box center [20, 272] width 17 height 17
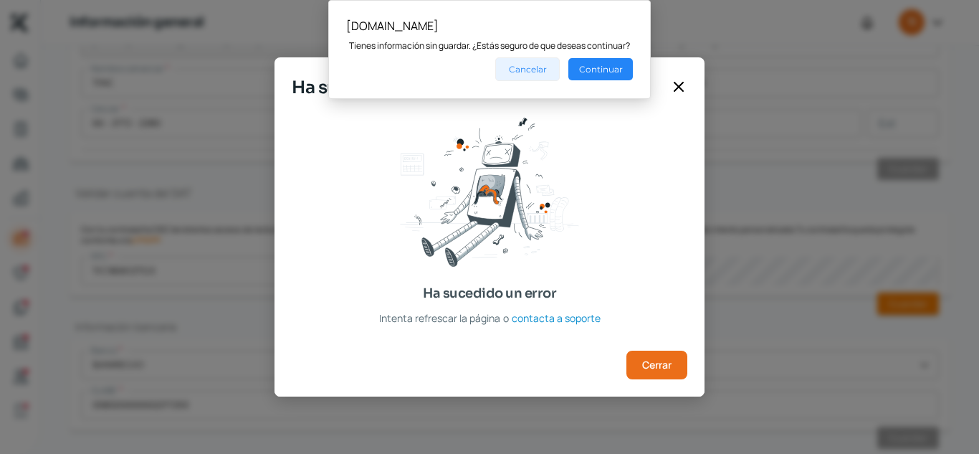
click at [516, 74] on button "Cancelar" at bounding box center [527, 69] width 64 height 24
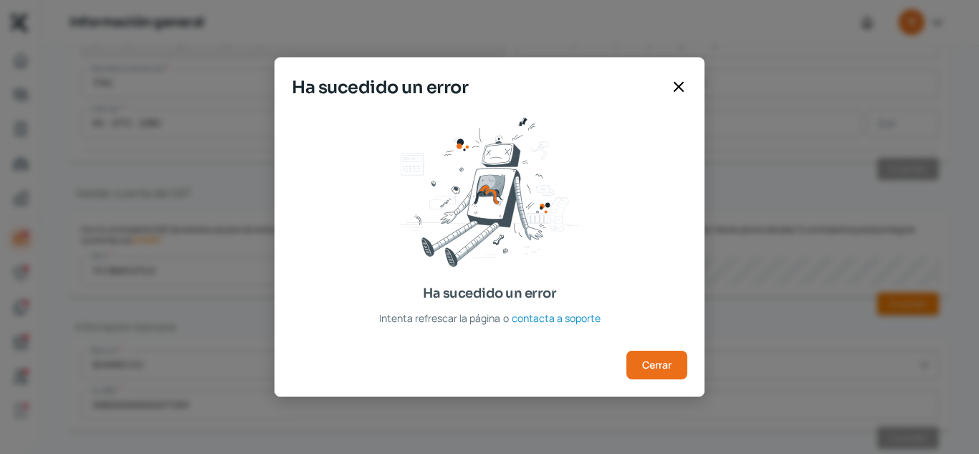
click at [670, 80] on icon at bounding box center [678, 86] width 17 height 17
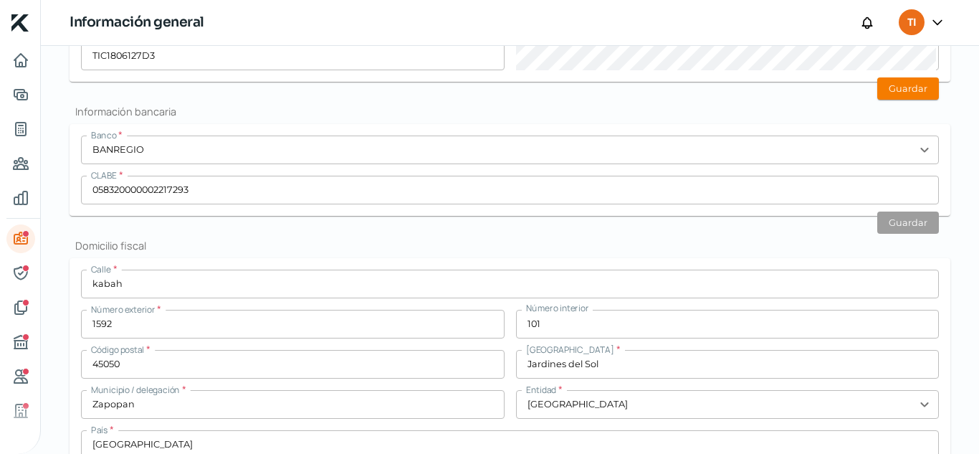
scroll to position [371, 0]
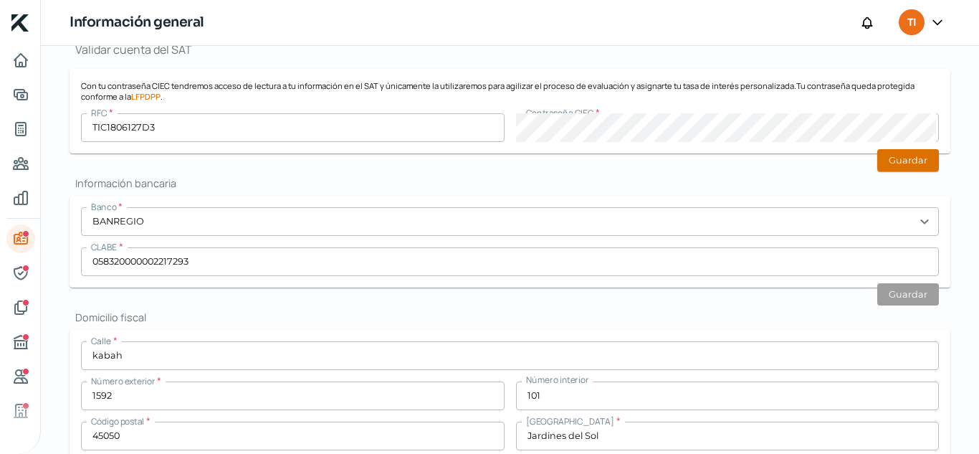
click at [884, 153] on button "Guardar" at bounding box center [908, 160] width 62 height 22
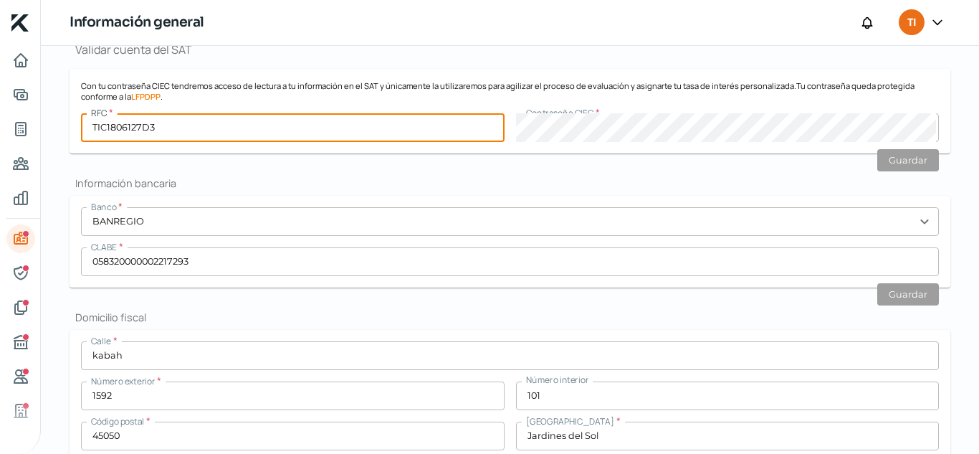
click at [302, 127] on input "TIC1806127D3" at bounding box center [293, 127] width 424 height 29
click at [293, 150] on form "Con tu contraseña CIEC tendremos acceso de lectura a tu información en el SAT y…" at bounding box center [510, 111] width 881 height 85
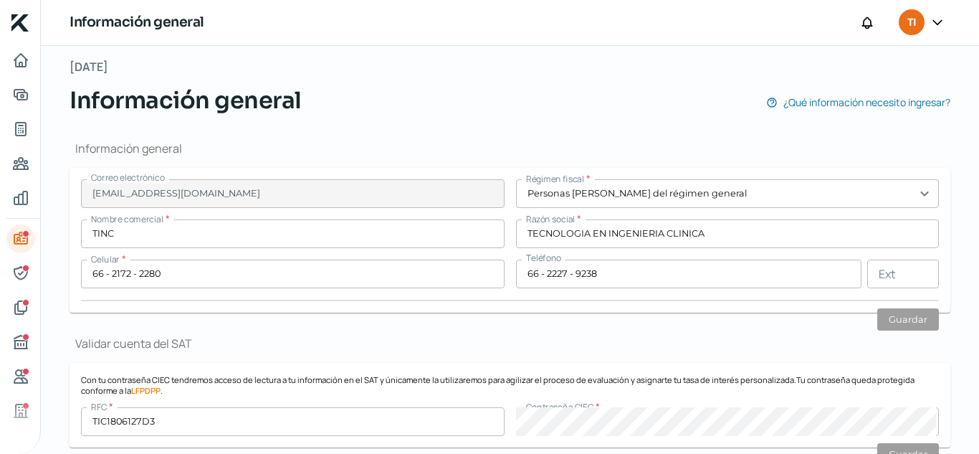
scroll to position [0, 0]
